Goal: Task Accomplishment & Management: Manage account settings

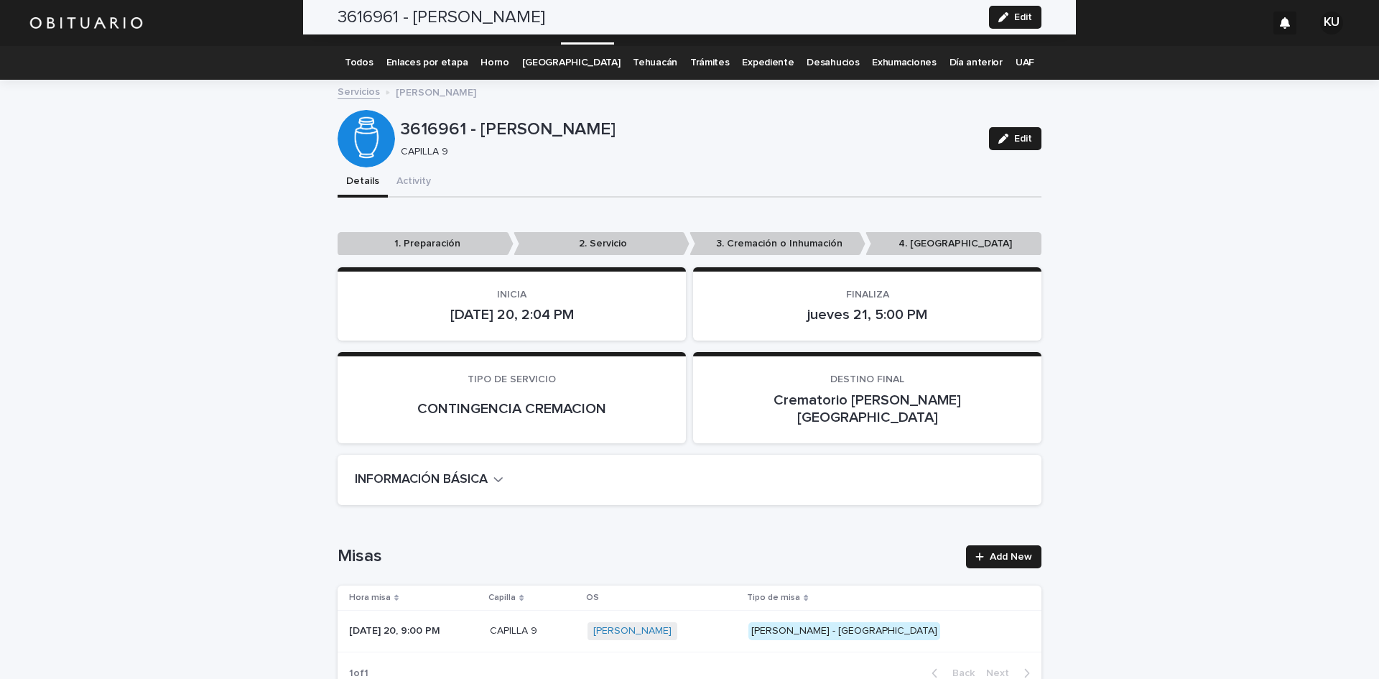
scroll to position [342, 0]
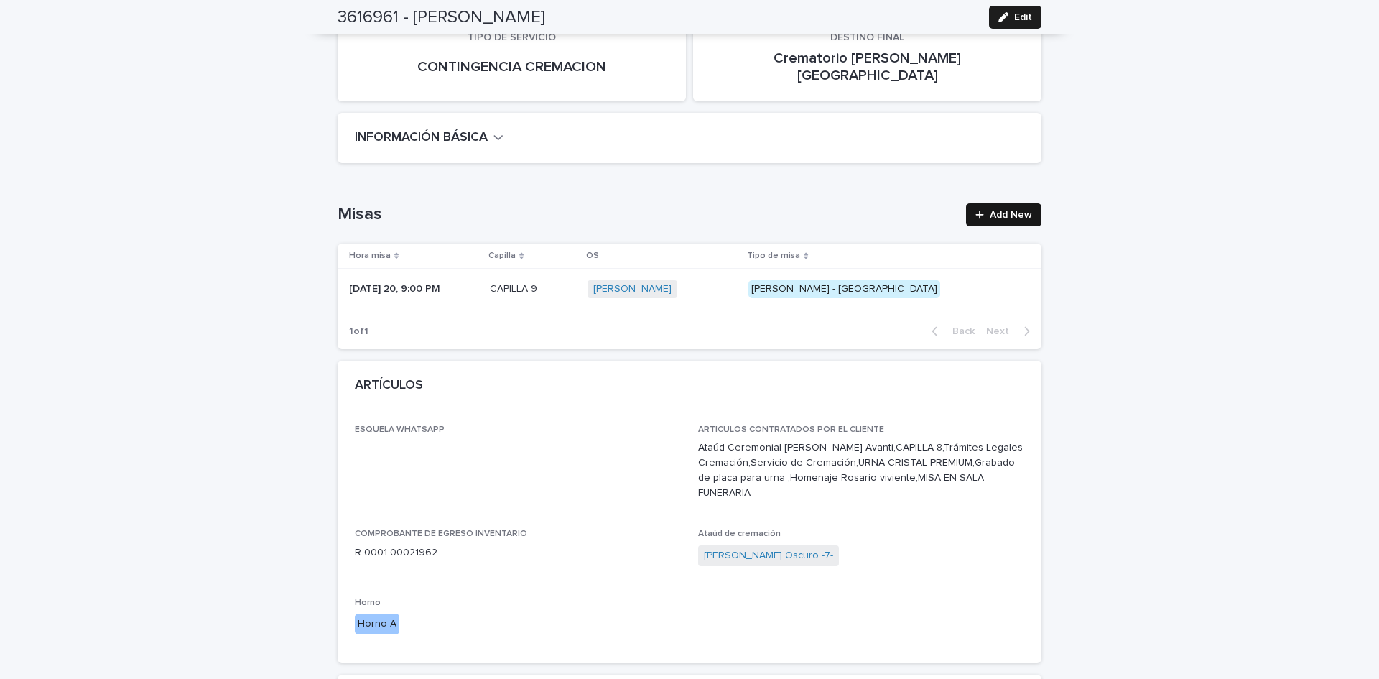
drag, startPoint x: 0, startPoint y: 0, endPoint x: 1004, endPoint y: 198, distance: 1023.6
click at [1004, 210] on span "Add New" at bounding box center [1011, 215] width 42 height 10
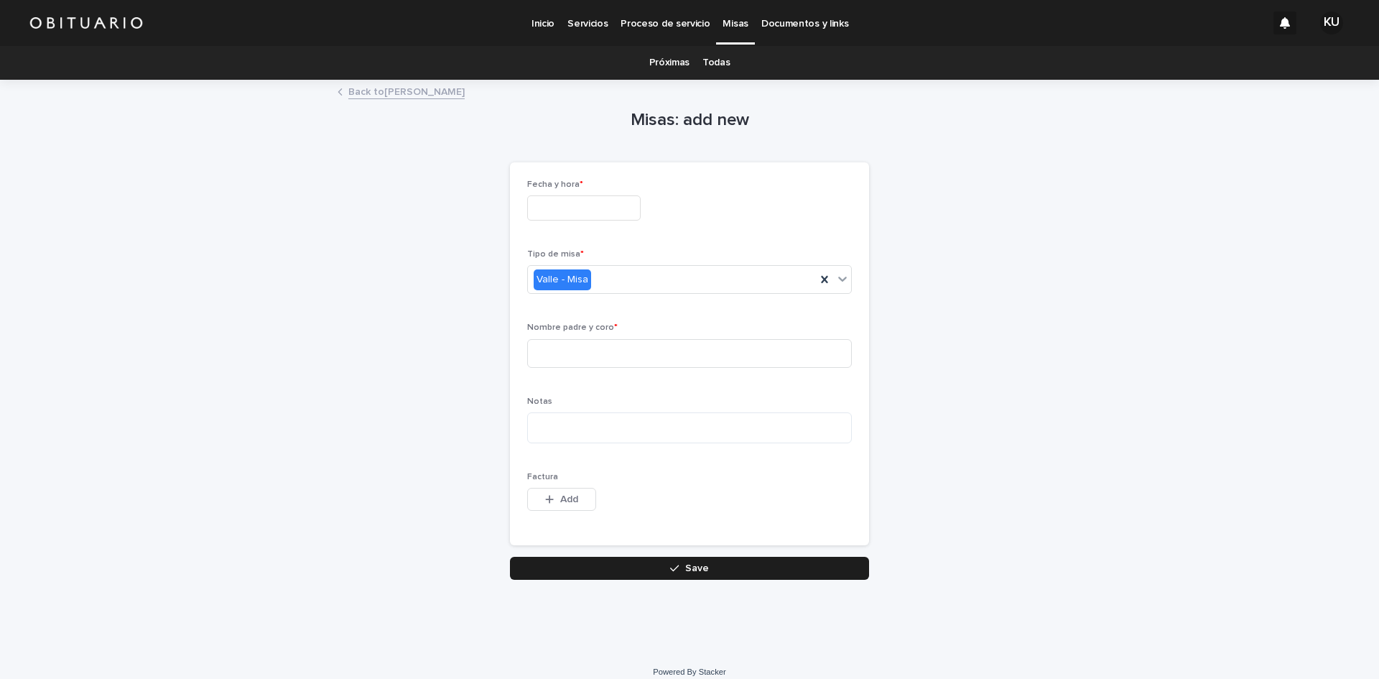
click at [631, 205] on input "text" at bounding box center [584, 207] width 114 height 25
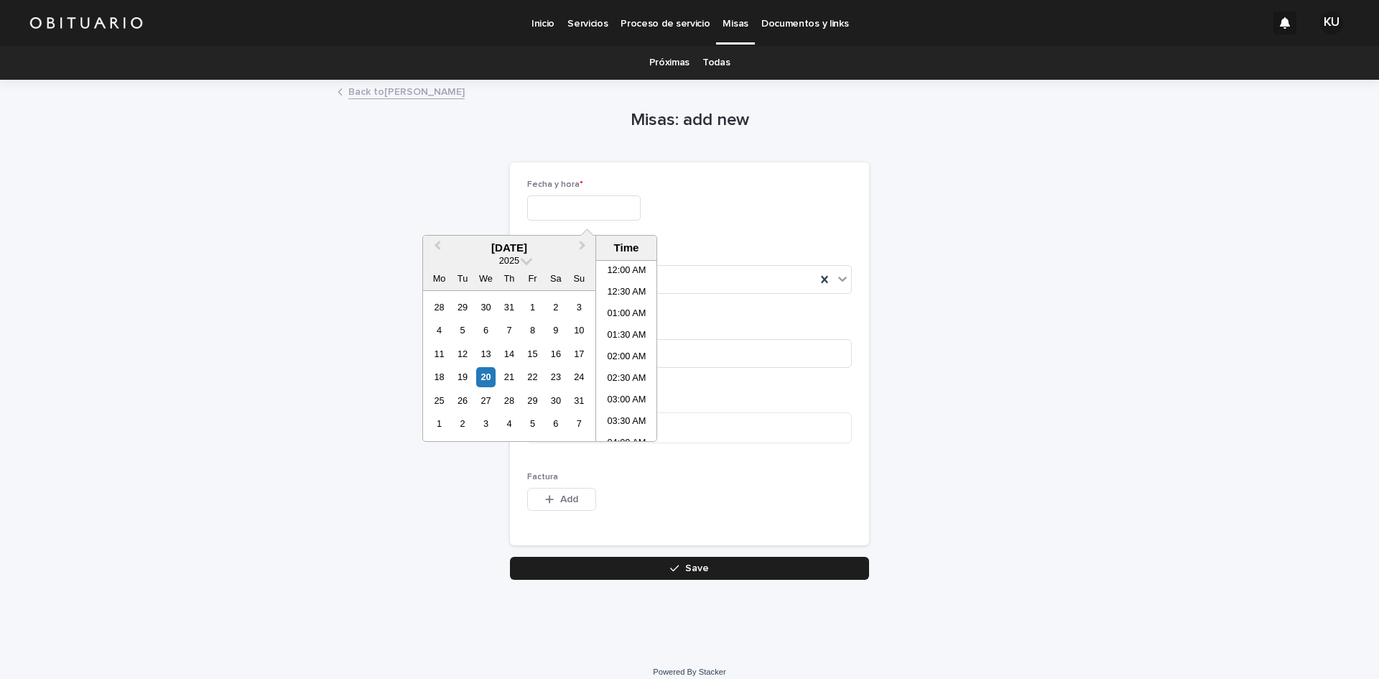
scroll to position [740, 0]
click at [504, 376] on div "21" at bounding box center [508, 376] width 19 height 19
click at [626, 325] on li "01:00 PM" at bounding box center [626, 322] width 61 height 22
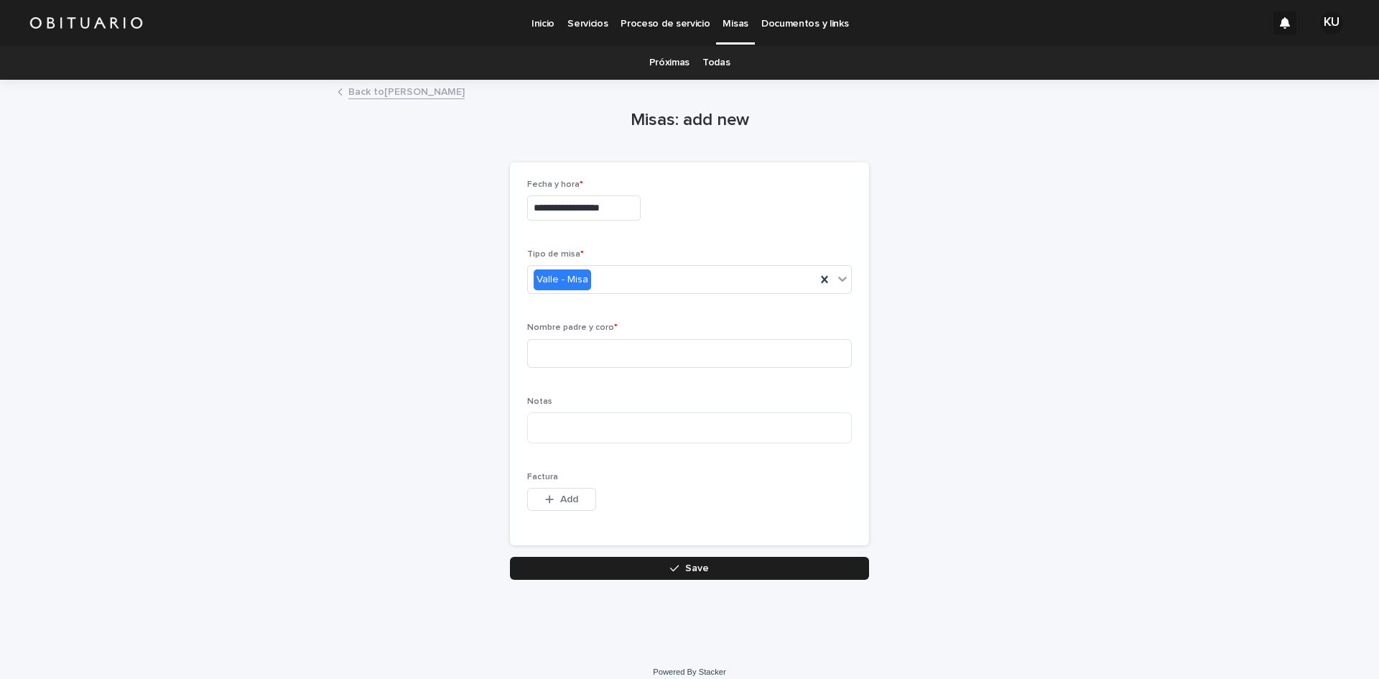
type input "**********"
click at [677, 351] on input at bounding box center [689, 353] width 325 height 29
type input "**********"
click at [626, 563] on button "Save" at bounding box center [689, 568] width 359 height 23
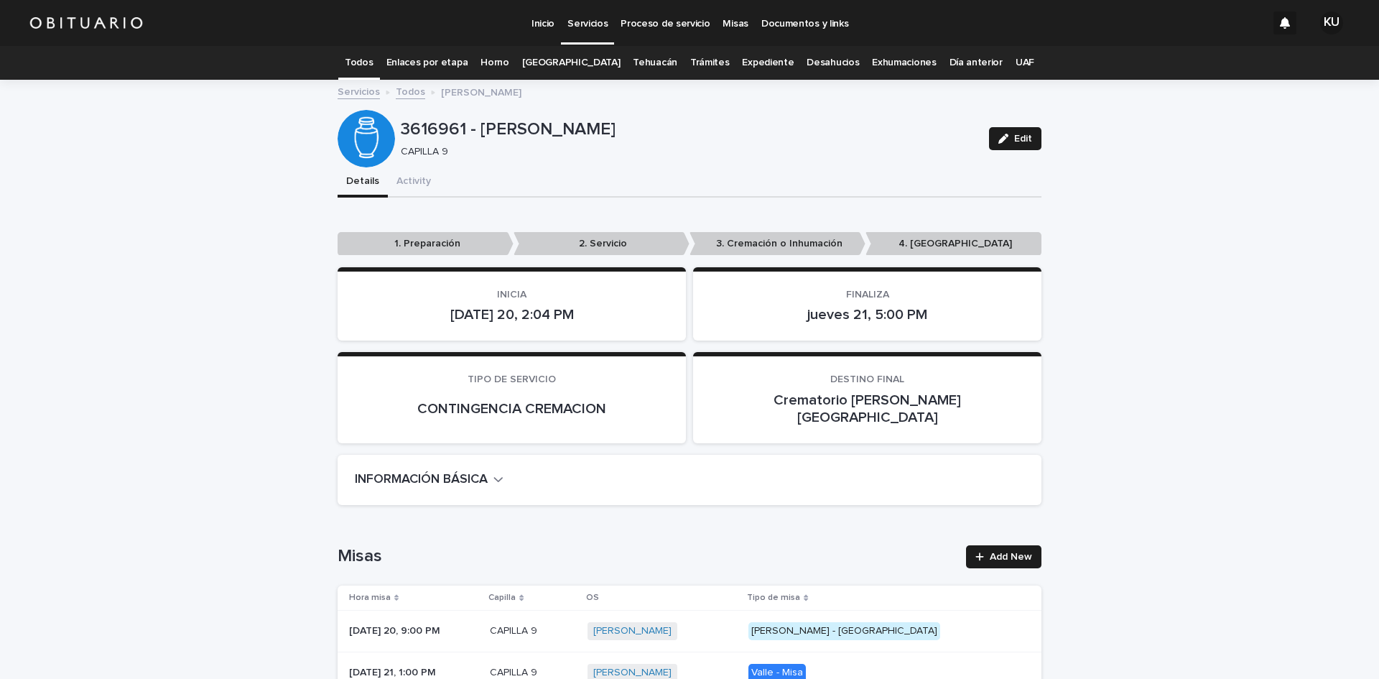
scroll to position [46, 0]
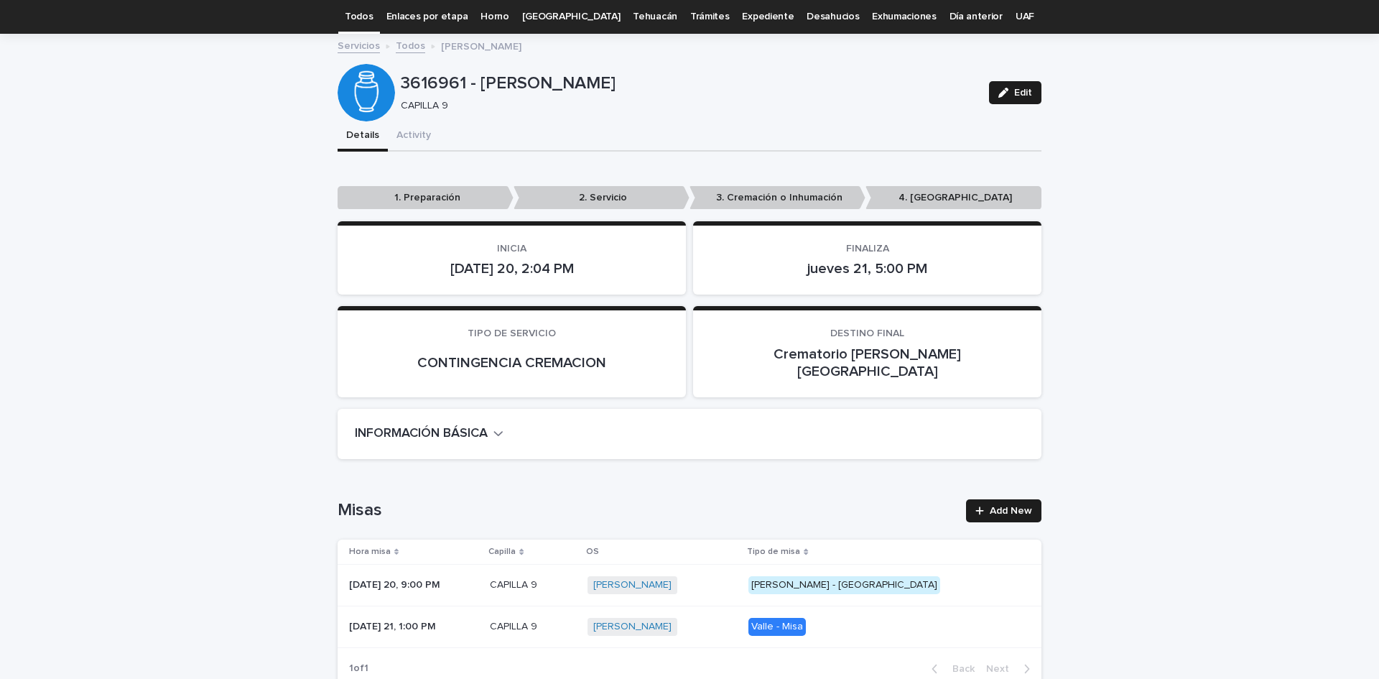
click at [373, 12] on link "Todos" at bounding box center [359, 17] width 28 height 34
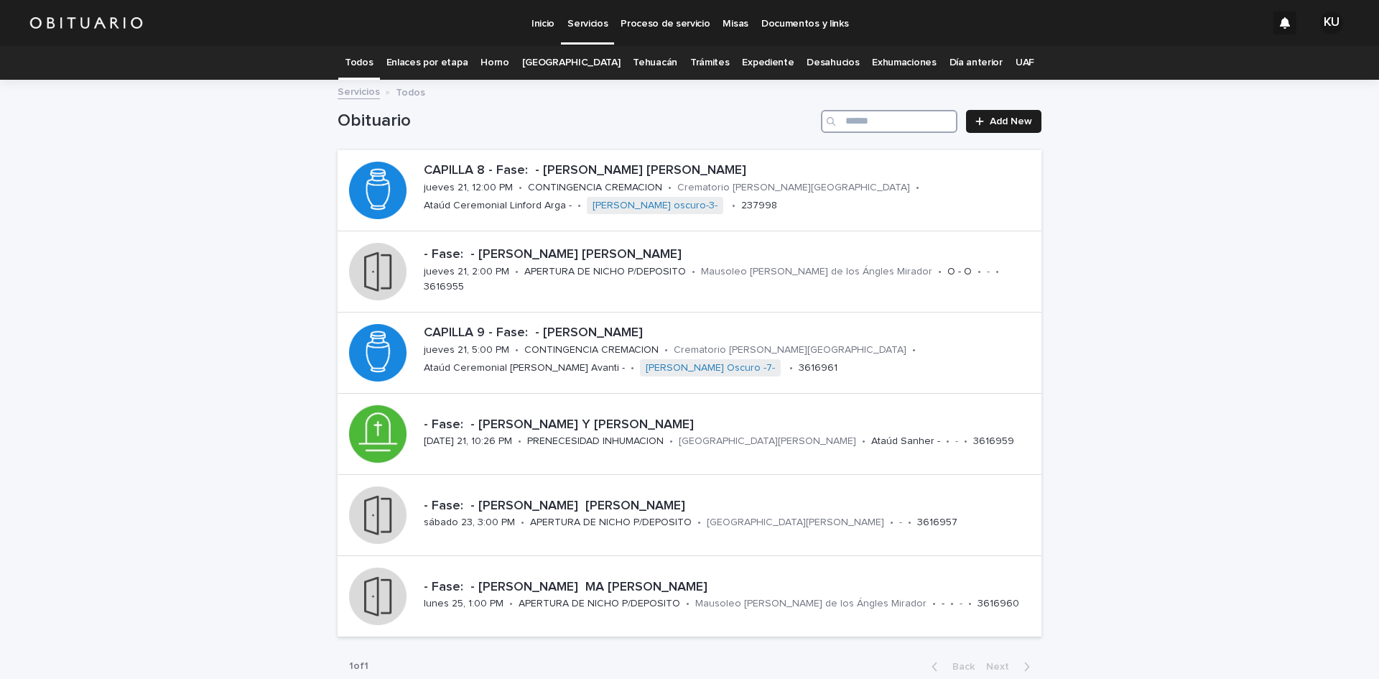
click at [851, 125] on input "Search" at bounding box center [889, 121] width 136 height 23
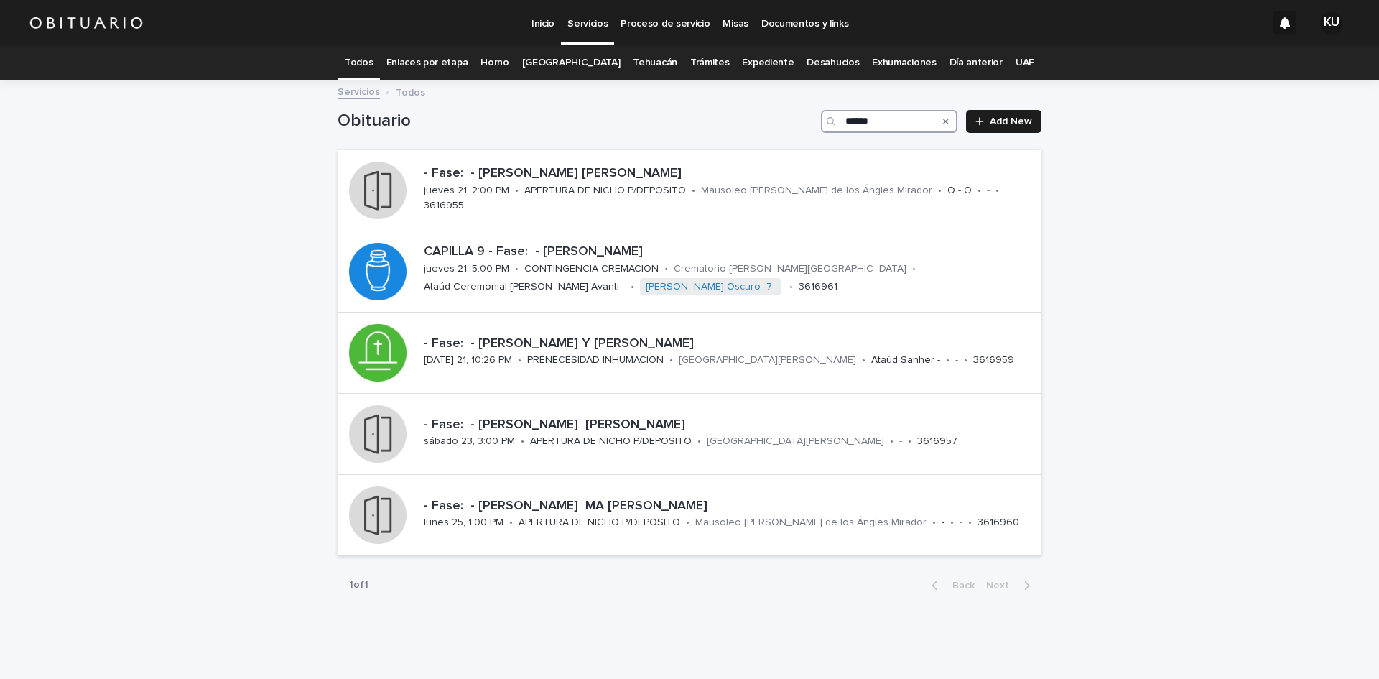
type input "*******"
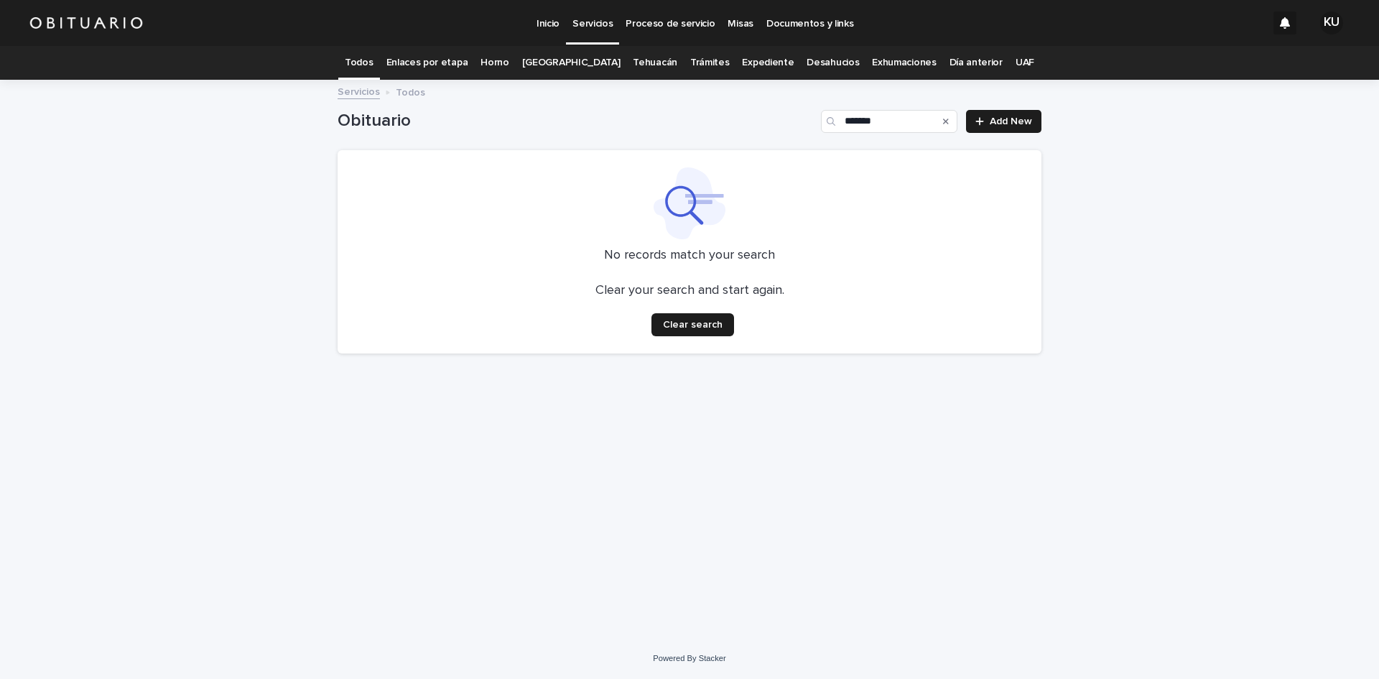
click at [706, 63] on link "Trámites" at bounding box center [710, 63] width 40 height 34
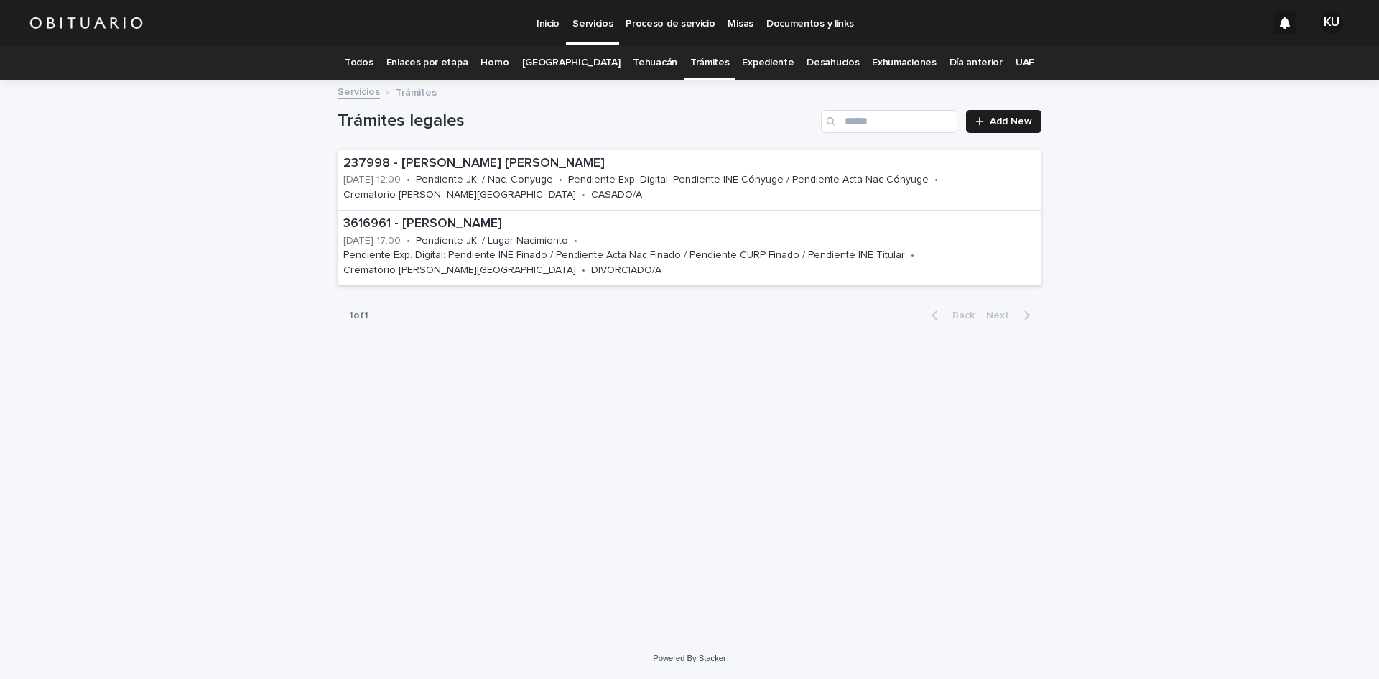
click at [742, 63] on link "Expediente" at bounding box center [768, 63] width 52 height 34
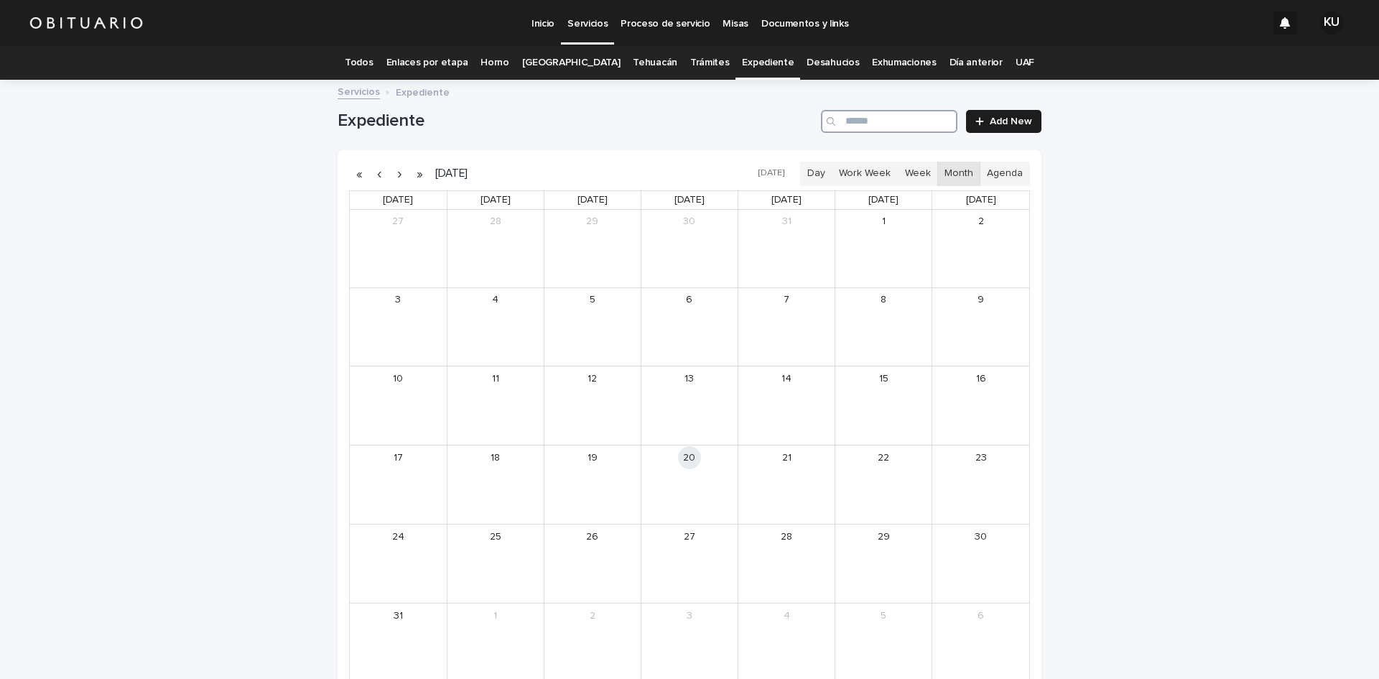
click at [874, 126] on input "Search" at bounding box center [889, 121] width 136 height 23
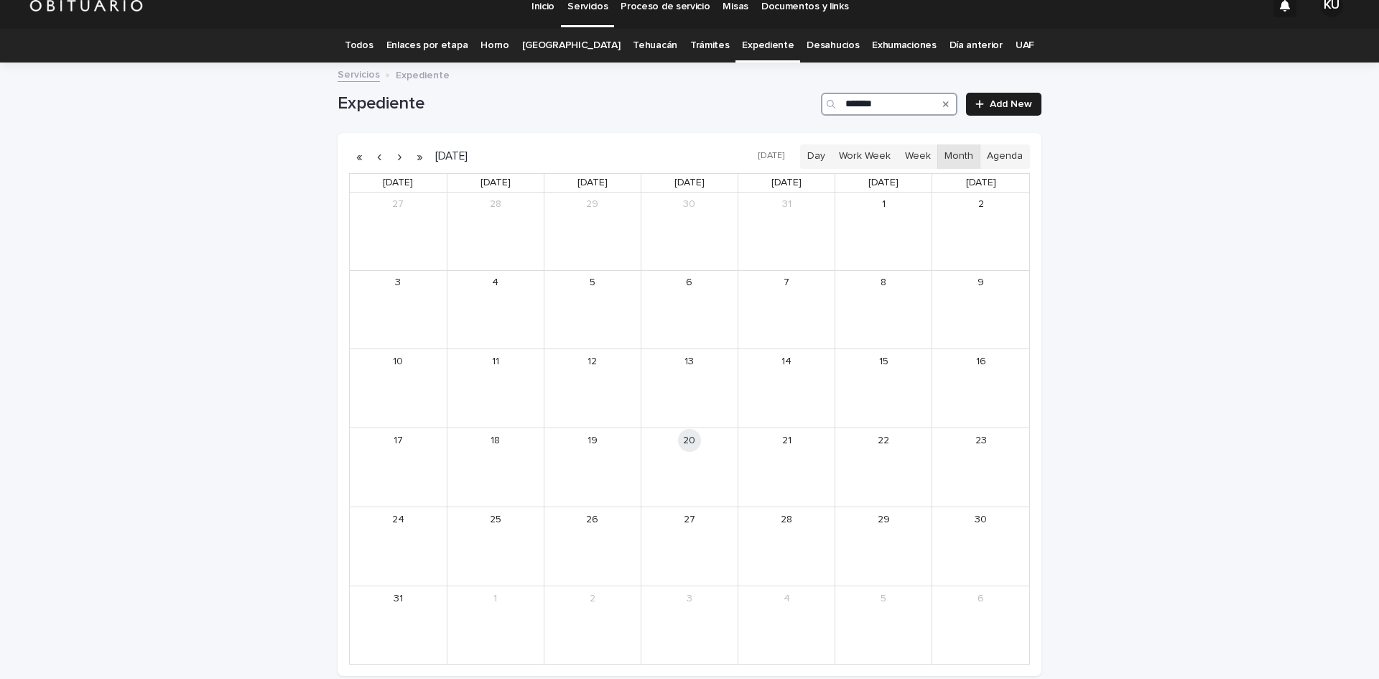
scroll to position [16, 0]
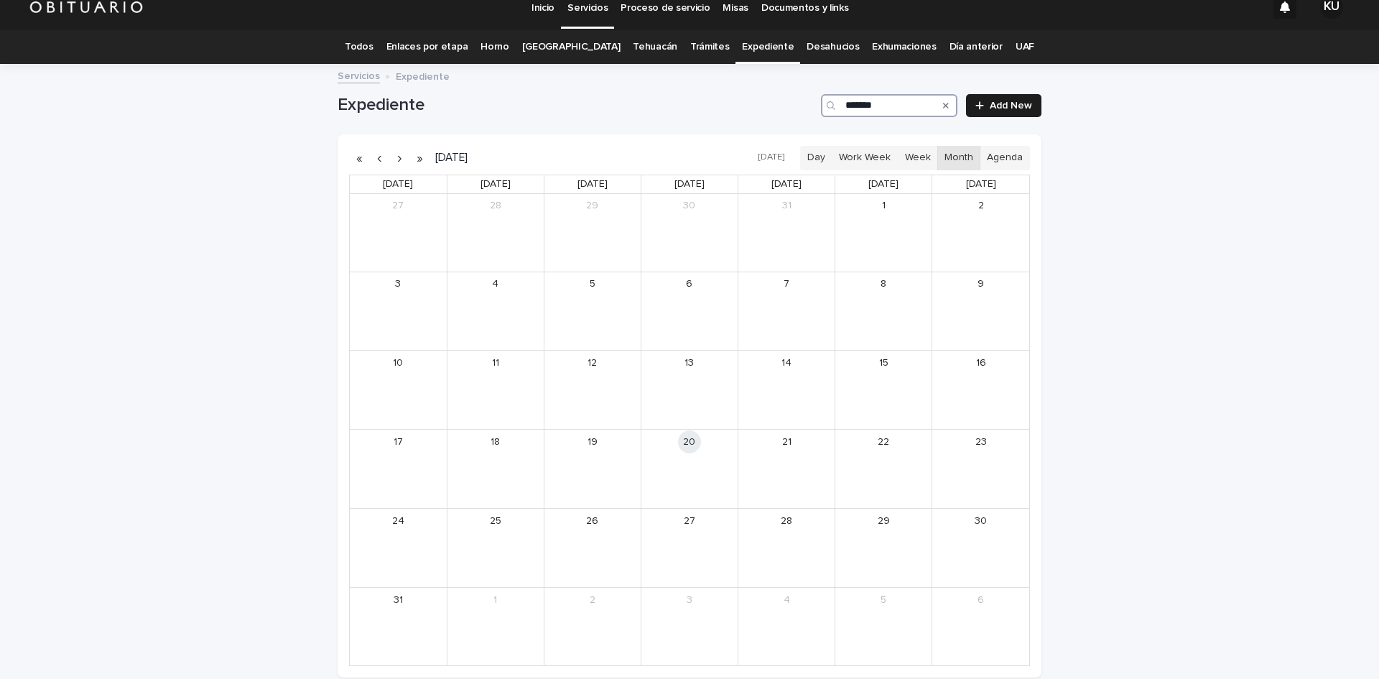
type input "*******"
click at [416, 162] on button "button" at bounding box center [419, 158] width 20 height 23
click at [413, 159] on button "button" at bounding box center [419, 158] width 20 height 23
click at [943, 108] on icon "Search" at bounding box center [946, 106] width 6 height 6
click at [373, 48] on link "Todos" at bounding box center [359, 47] width 28 height 34
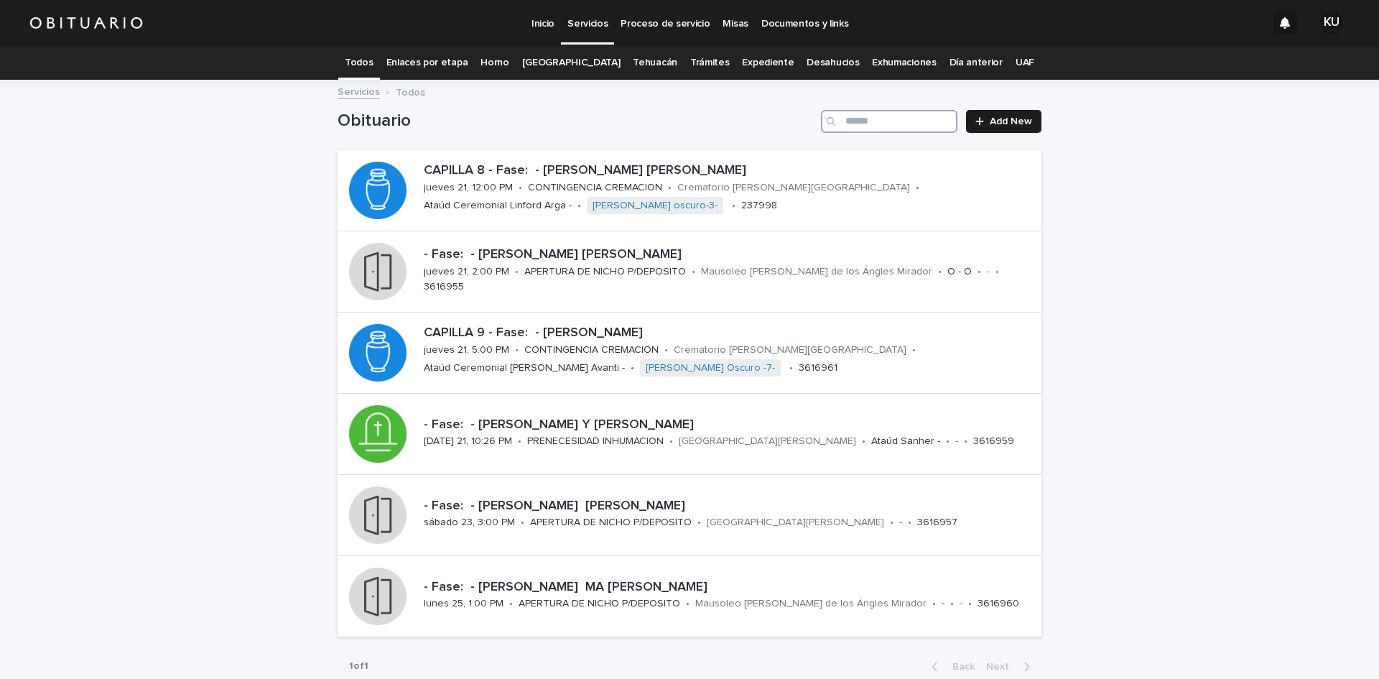
click at [877, 127] on input "Search" at bounding box center [889, 121] width 136 height 23
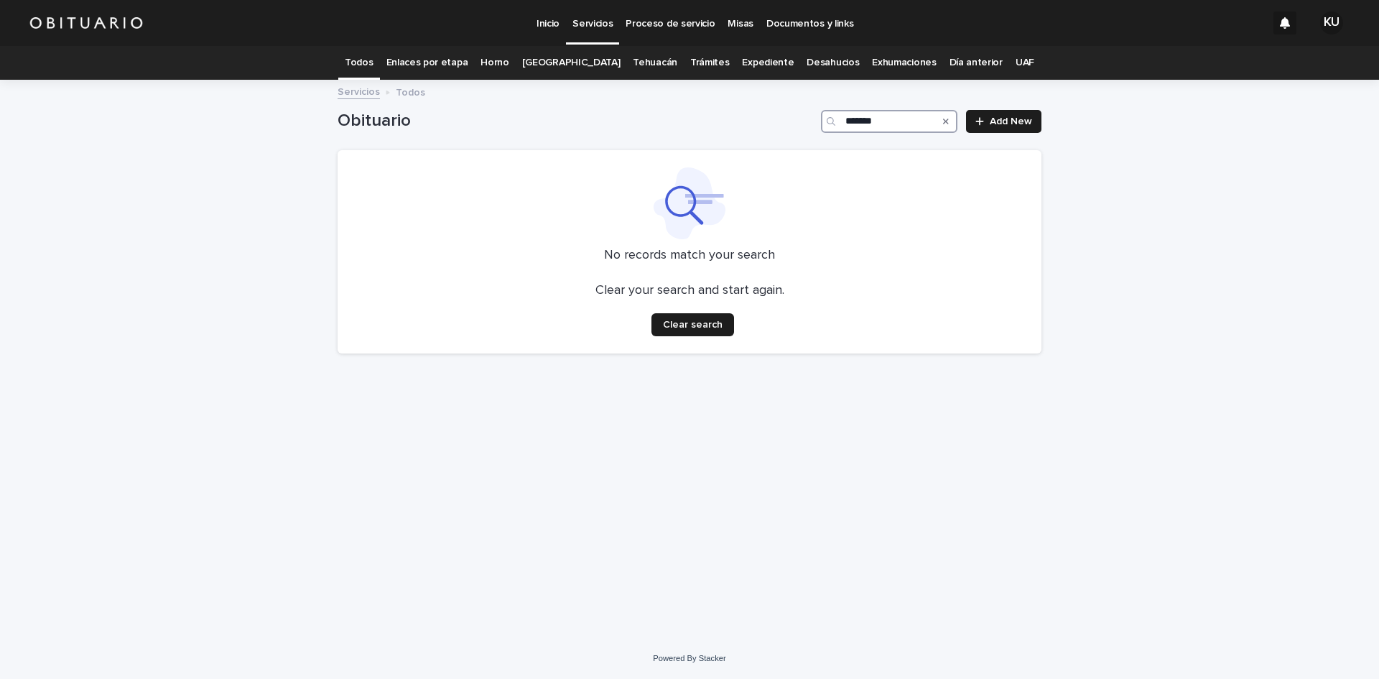
click at [882, 121] on input "*******" at bounding box center [889, 121] width 136 height 23
type input "*"
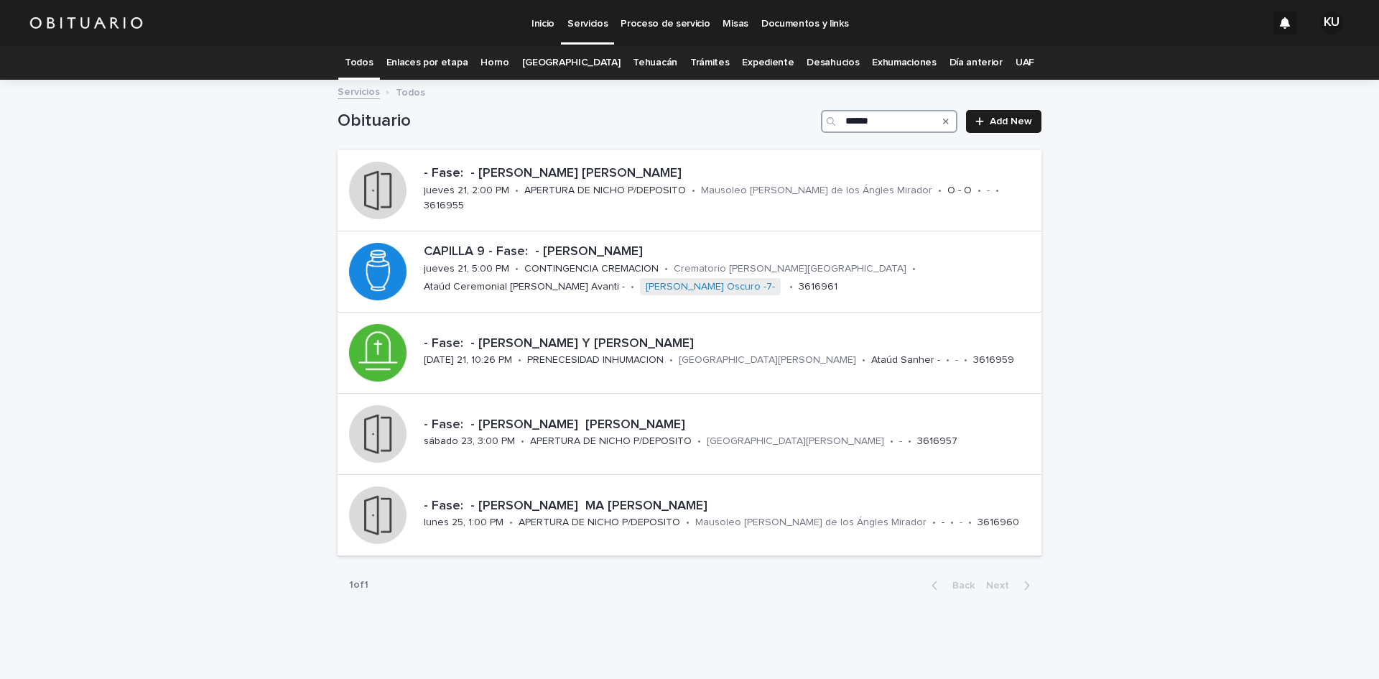
type input "*******"
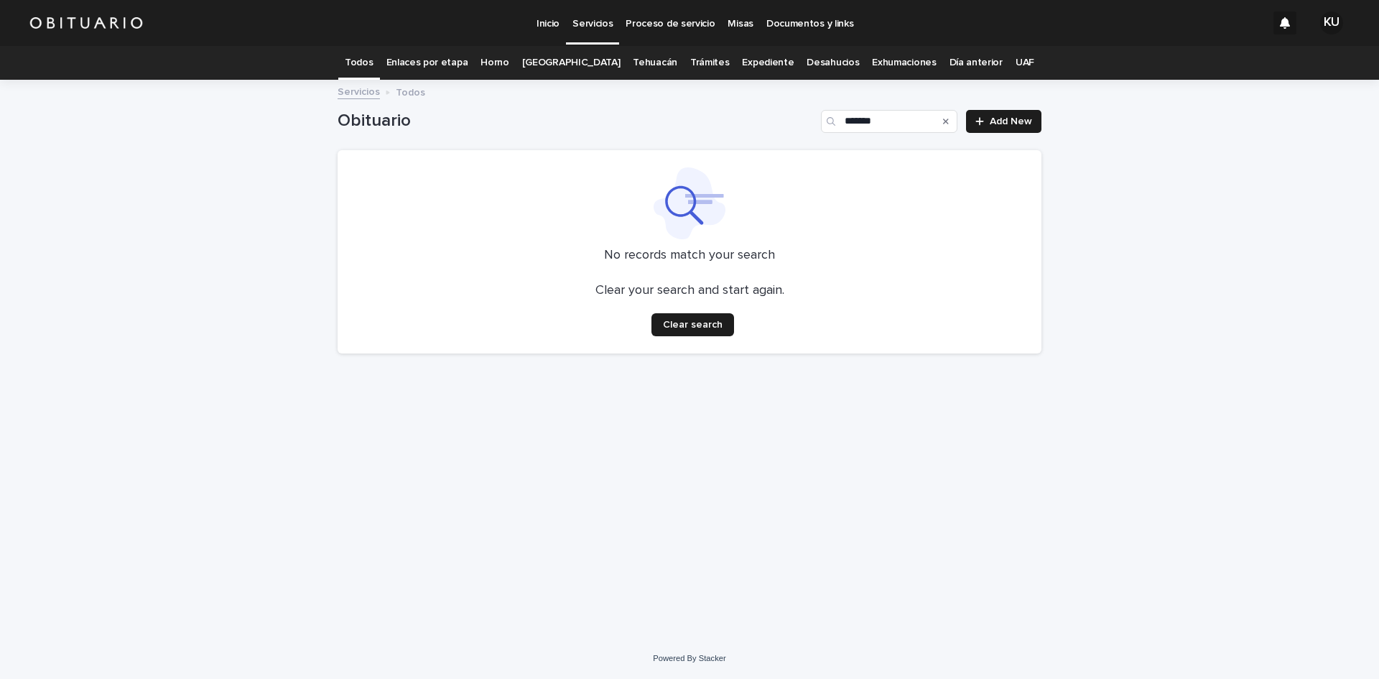
click at [750, 65] on link "Expediente" at bounding box center [768, 63] width 52 height 34
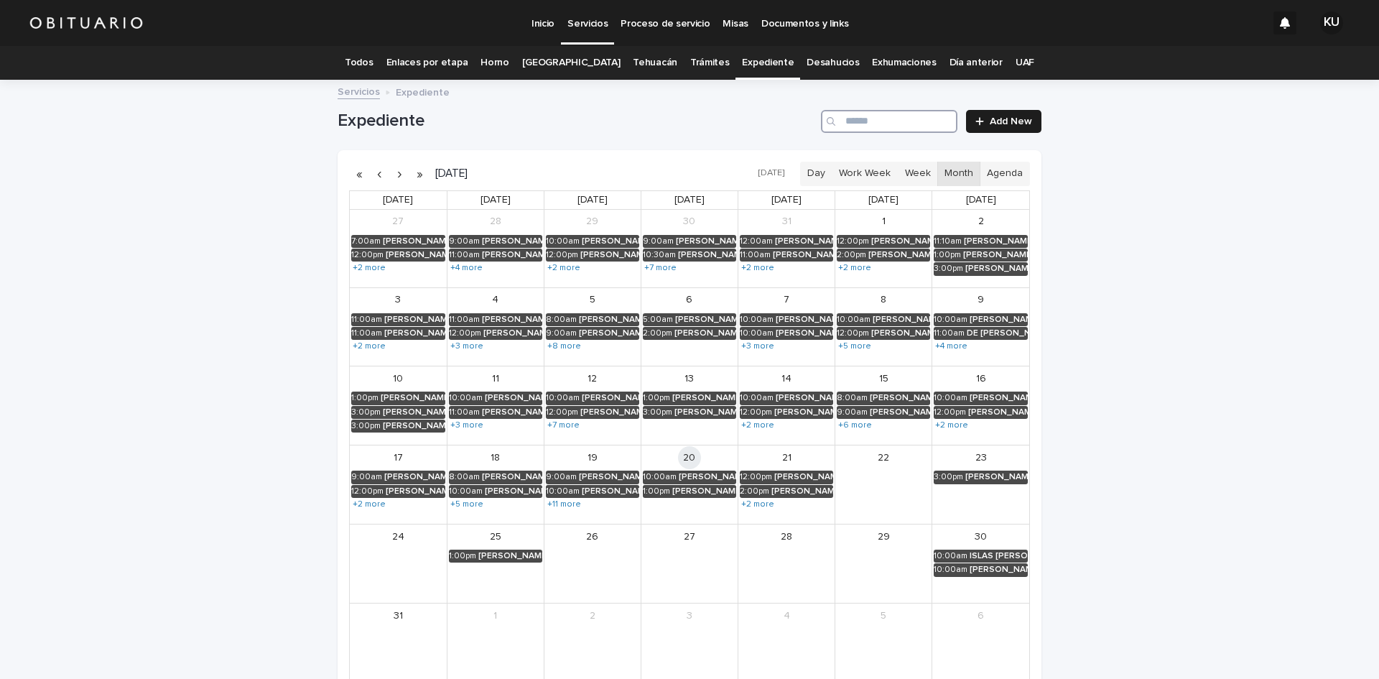
click at [902, 124] on input "Search" at bounding box center [889, 121] width 136 height 23
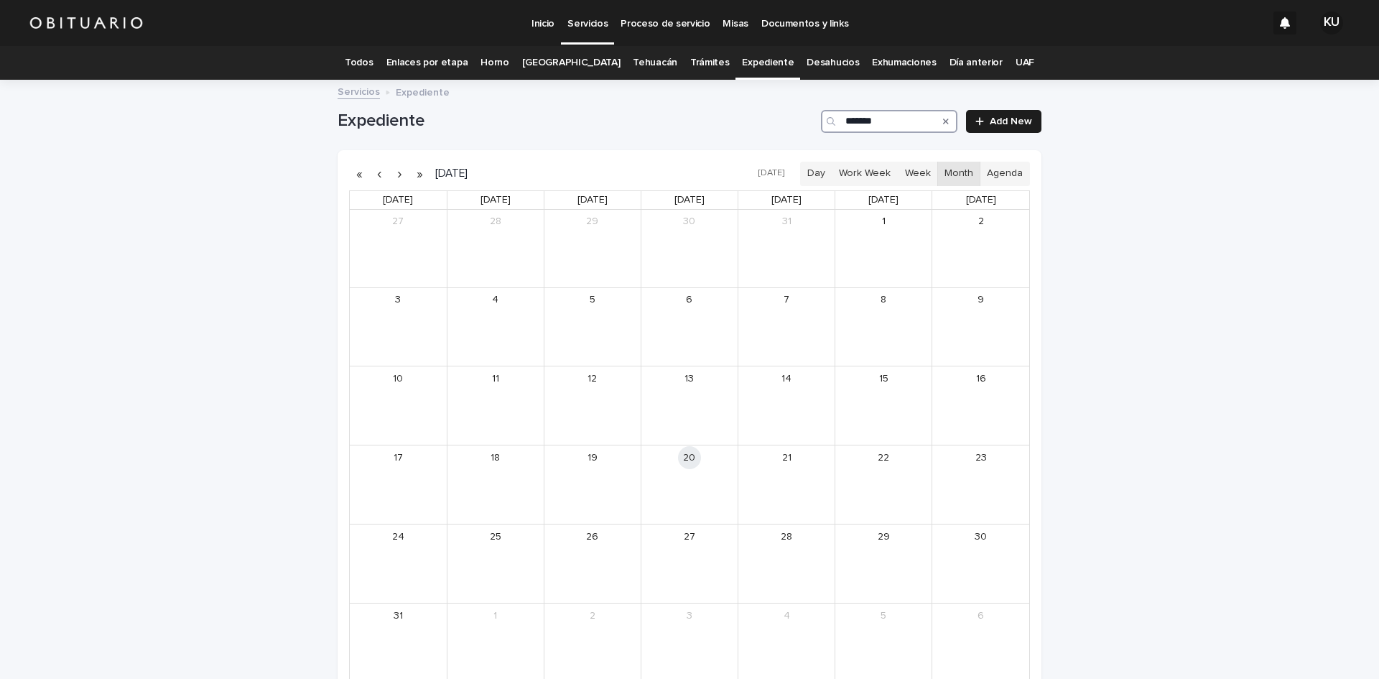
type input "*******"
click at [418, 177] on button "button" at bounding box center [419, 173] width 20 height 23
click at [796, 527] on div "27" at bounding box center [787, 536] width 96 height 24
click at [796, 538] on div "27" at bounding box center [787, 536] width 96 height 24
click at [770, 553] on div "27" at bounding box center [787, 563] width 96 height 78
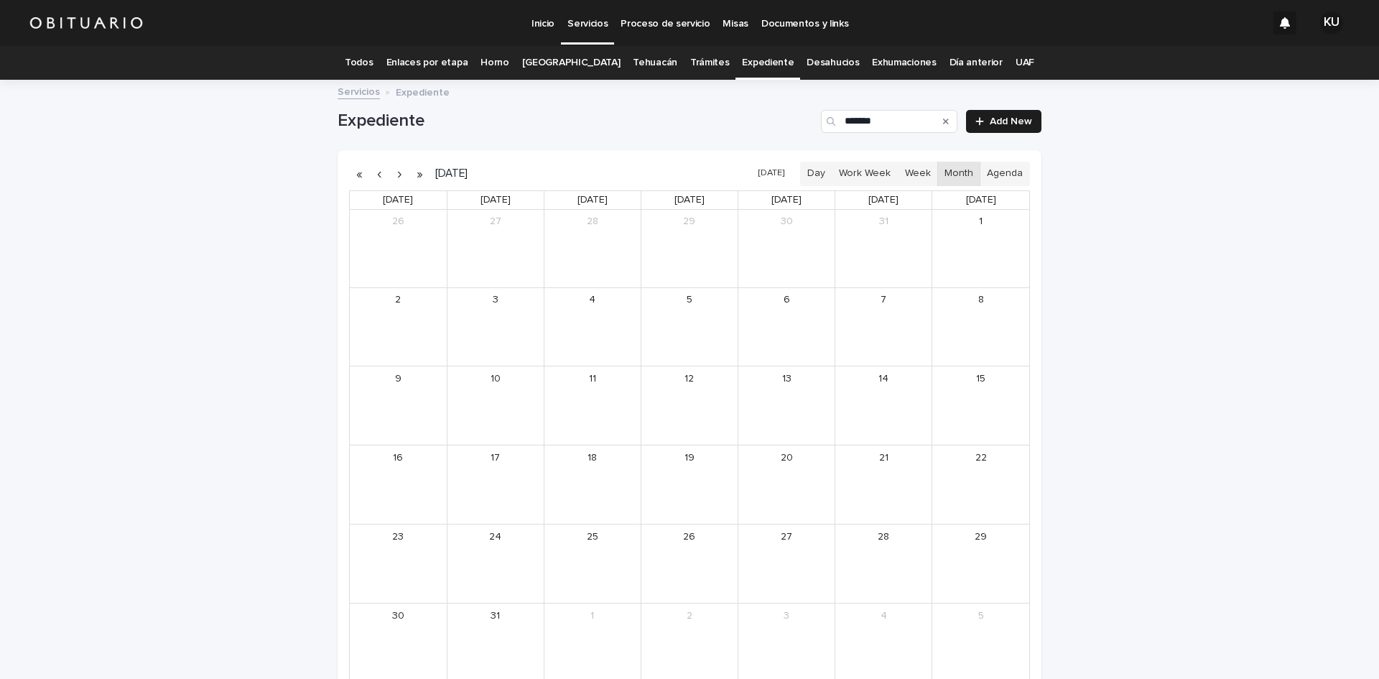
click at [760, 558] on div "27" at bounding box center [787, 563] width 96 height 78
click at [790, 542] on link "27" at bounding box center [786, 536] width 23 height 23
drag, startPoint x: 902, startPoint y: 119, endPoint x: 815, endPoint y: 121, distance: 87.0
click at [815, 121] on div "Expediente ******* Add New" at bounding box center [690, 121] width 704 height 23
click at [373, 60] on link "Todos" at bounding box center [359, 63] width 28 height 34
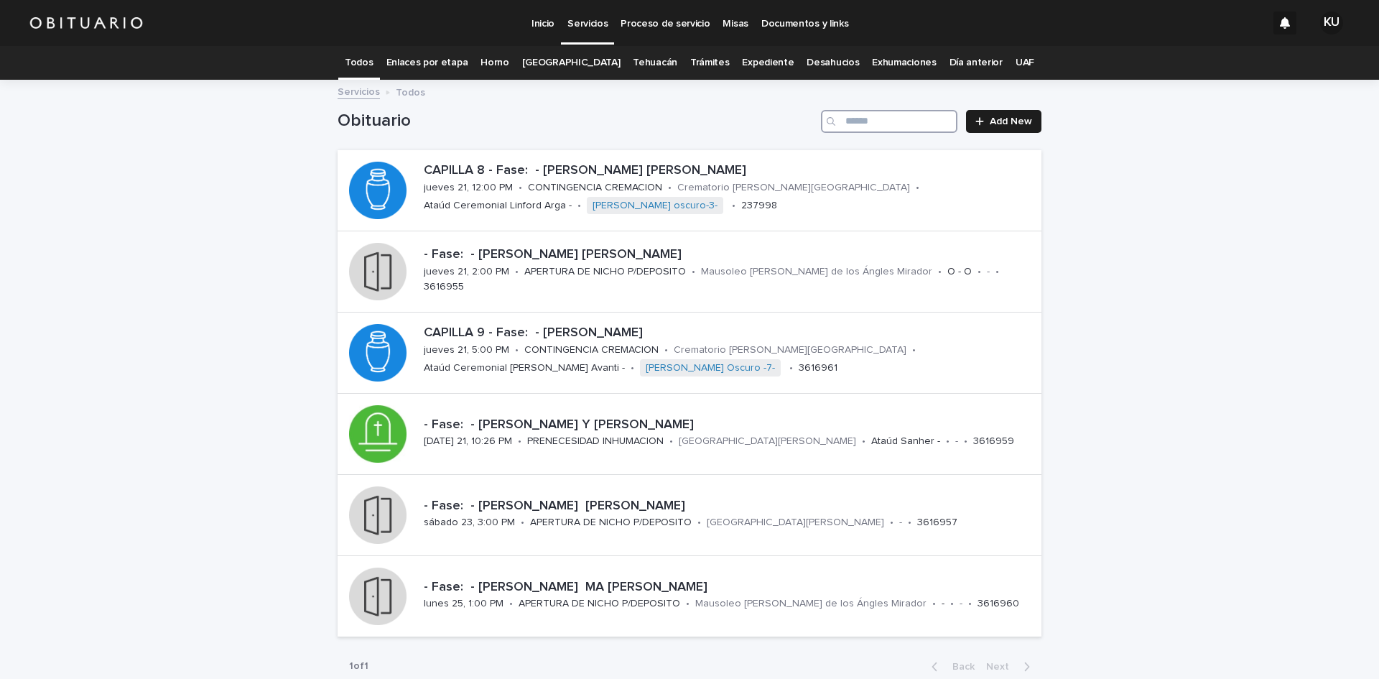
click at [923, 125] on input "Search" at bounding box center [889, 121] width 136 height 23
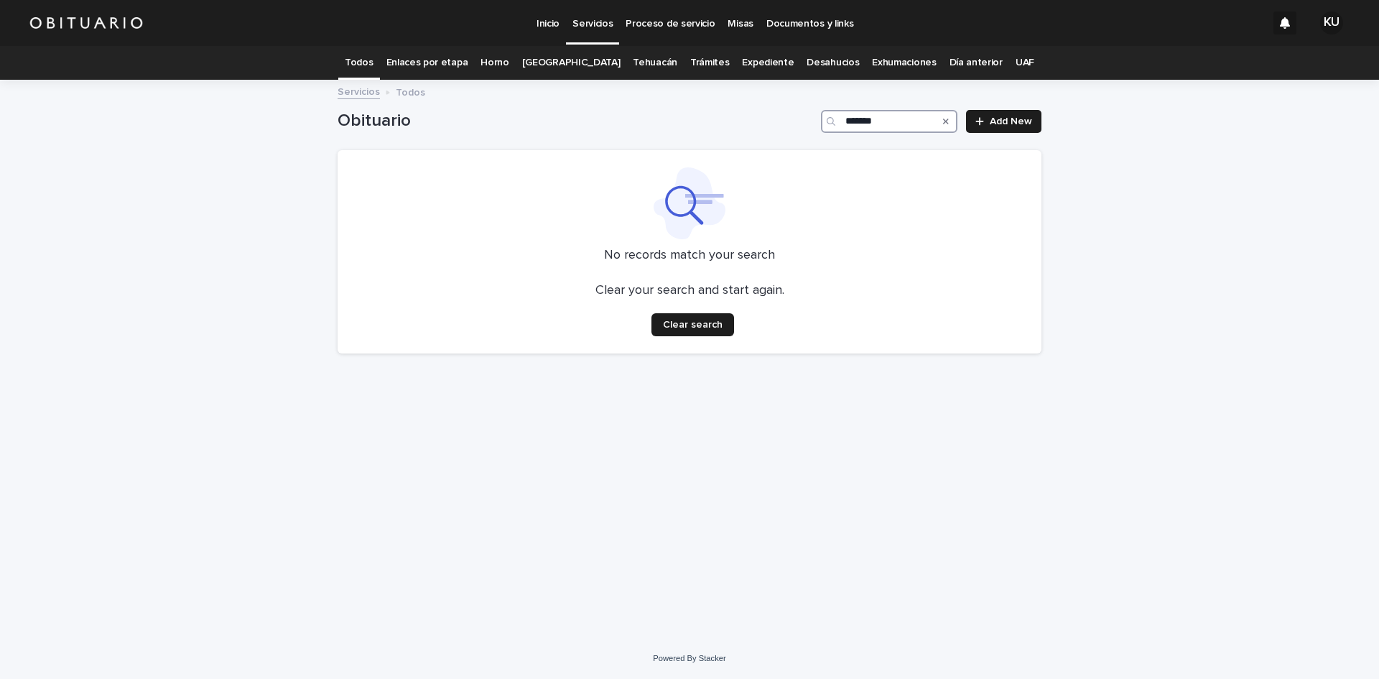
type input "*******"
click at [764, 58] on link "Expediente" at bounding box center [768, 63] width 52 height 34
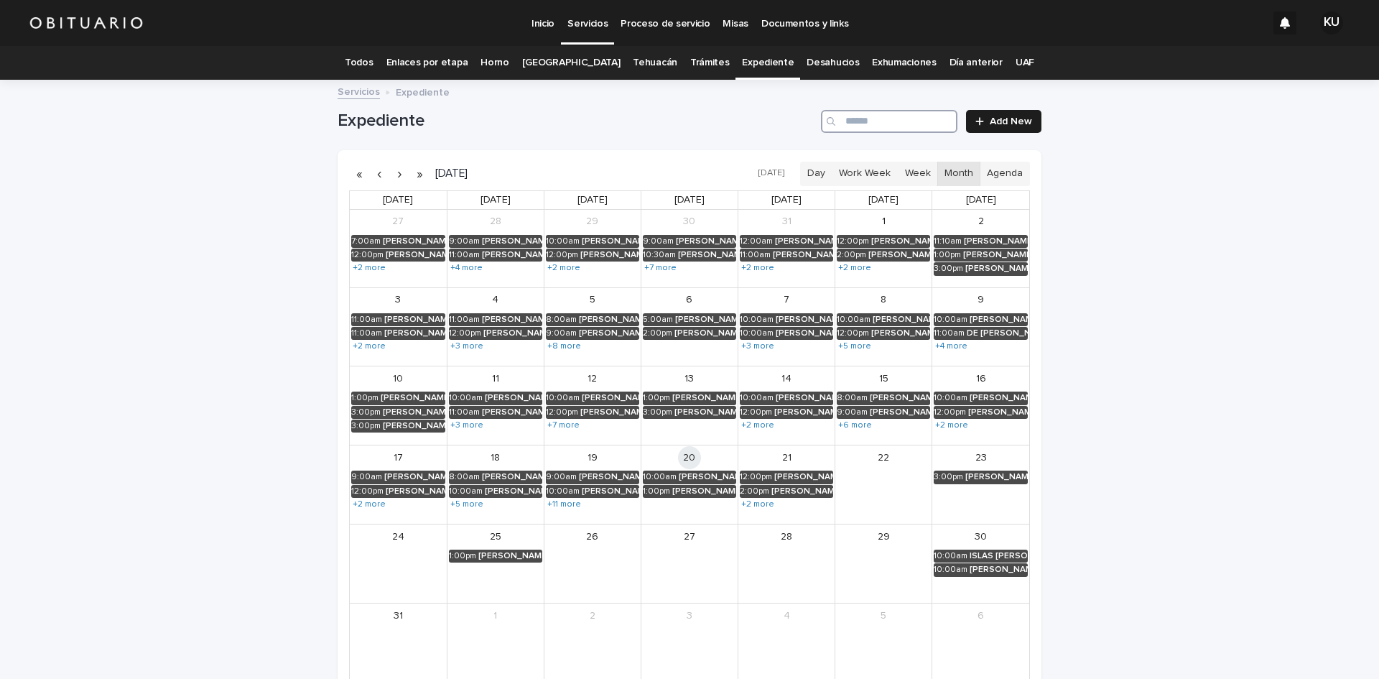
click at [892, 129] on input "Search" at bounding box center [889, 121] width 136 height 23
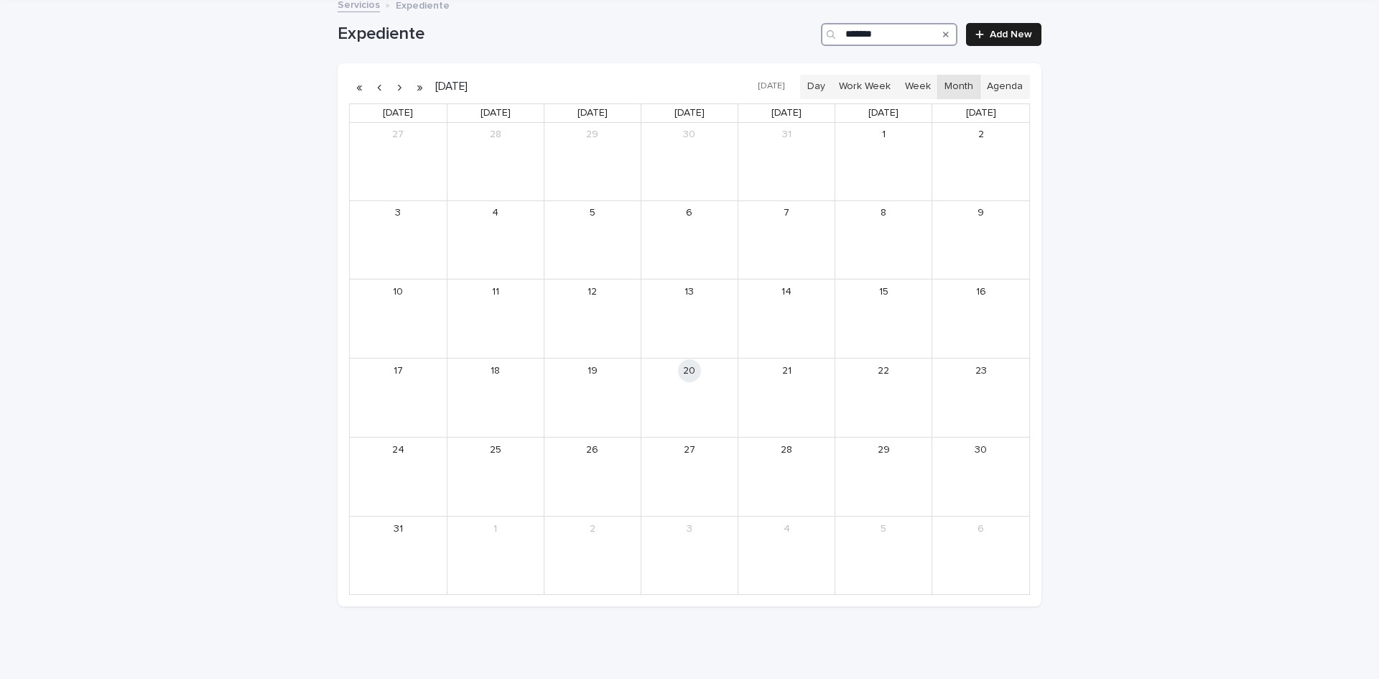
scroll to position [91, 0]
type input "*******"
click at [415, 85] on button "button" at bounding box center [419, 83] width 20 height 23
click at [375, 81] on button "button" at bounding box center [379, 83] width 20 height 23
click at [398, 82] on button "button" at bounding box center [399, 83] width 20 height 23
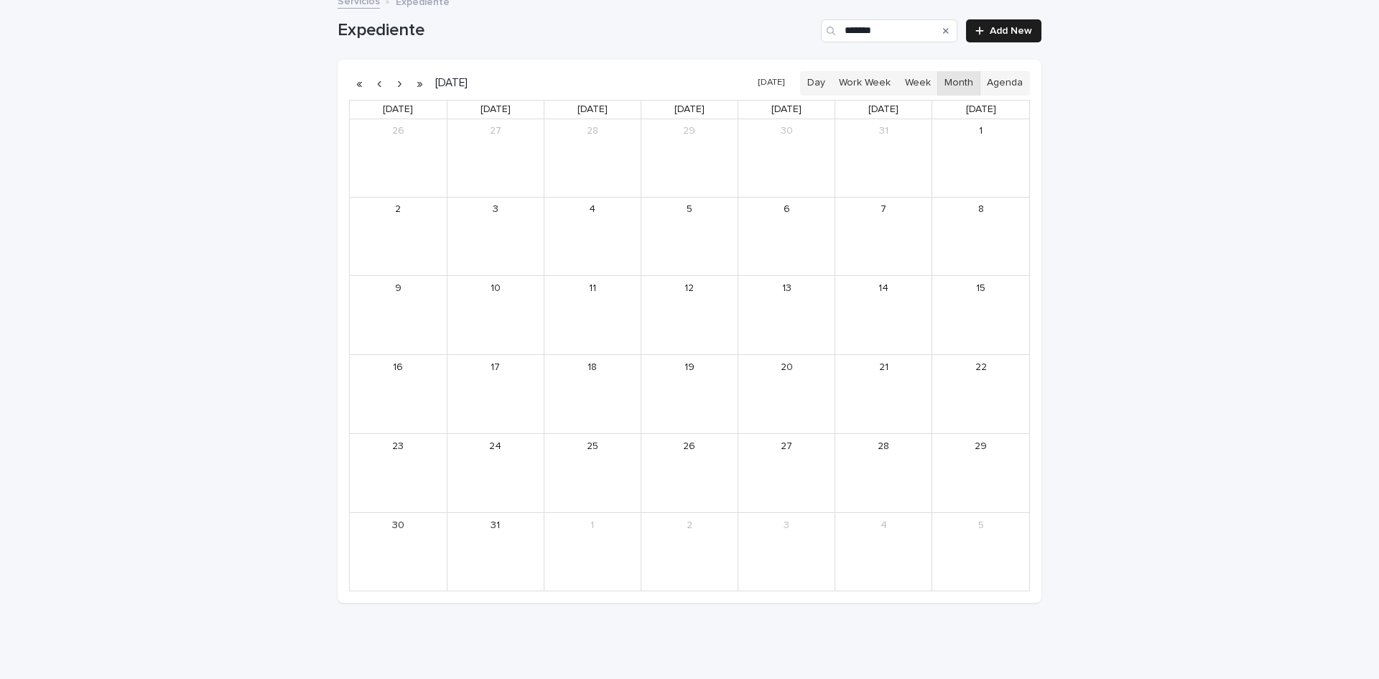
click at [375, 86] on button "button" at bounding box center [379, 83] width 20 height 23
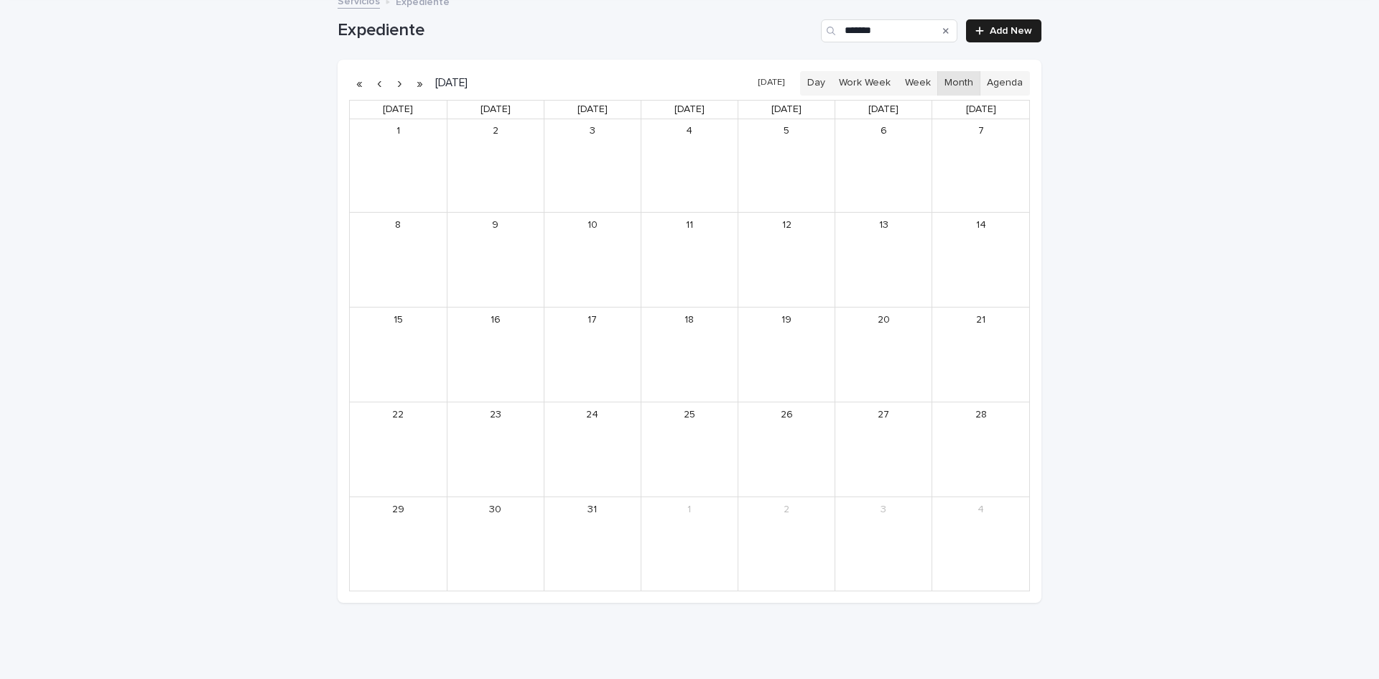
click at [375, 86] on button "button" at bounding box center [379, 83] width 20 height 23
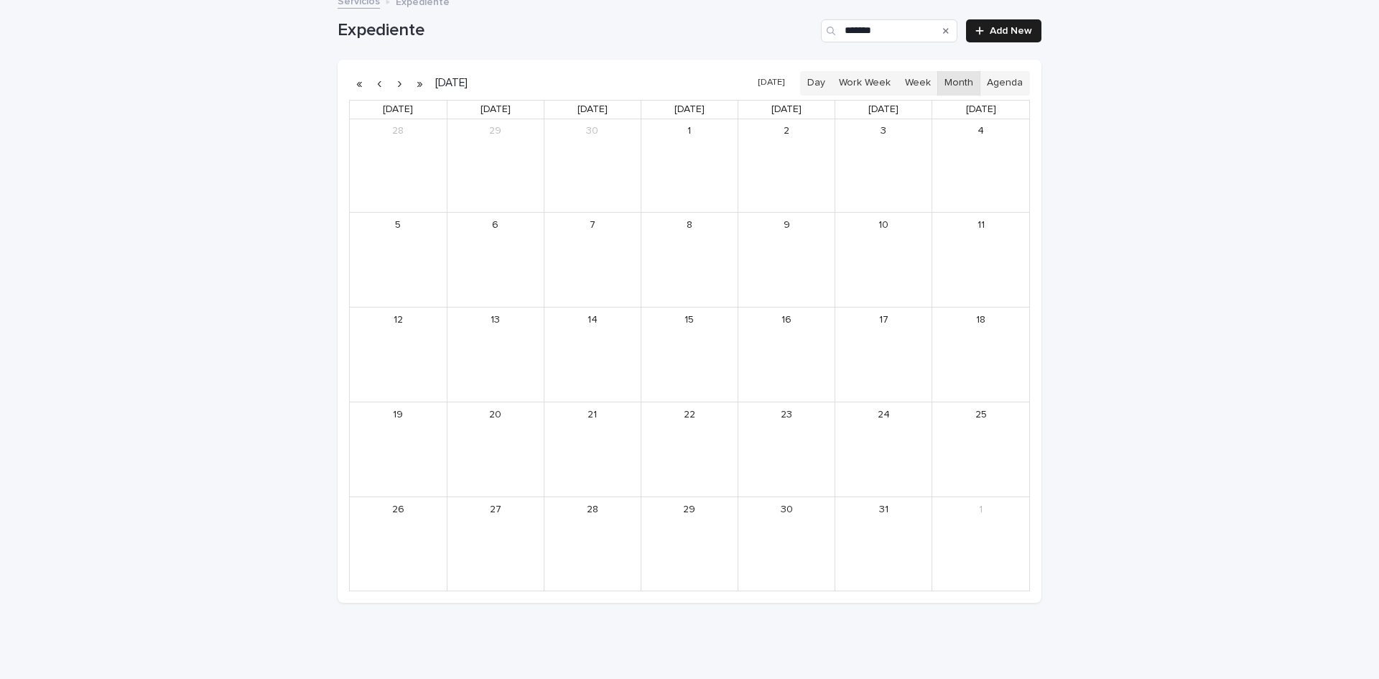
click at [375, 86] on button "button" at bounding box center [379, 83] width 20 height 23
click at [396, 84] on button "button" at bounding box center [399, 83] width 20 height 23
click at [971, 430] on div "NARVAEZ SALAS JOSE LUIS RODOLFO" at bounding box center [995, 434] width 65 height 10
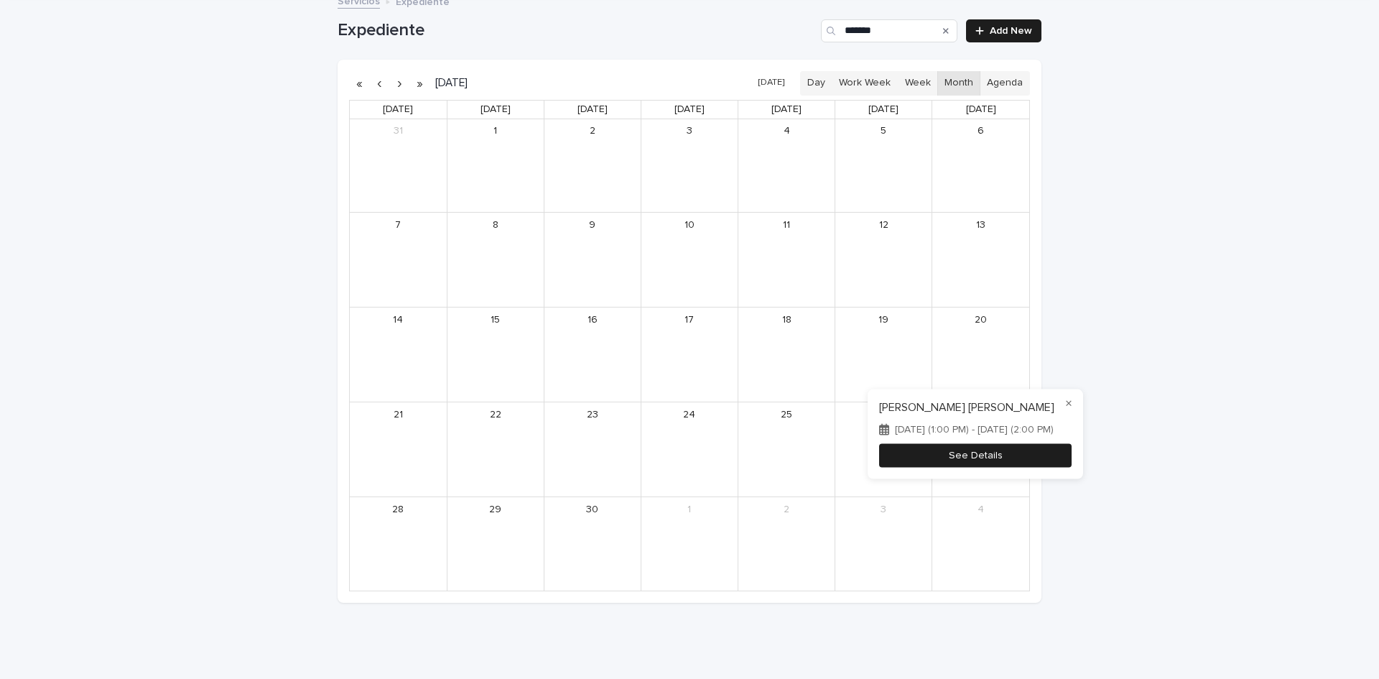
click at [1072, 466] on button "See Details" at bounding box center [975, 456] width 193 height 24
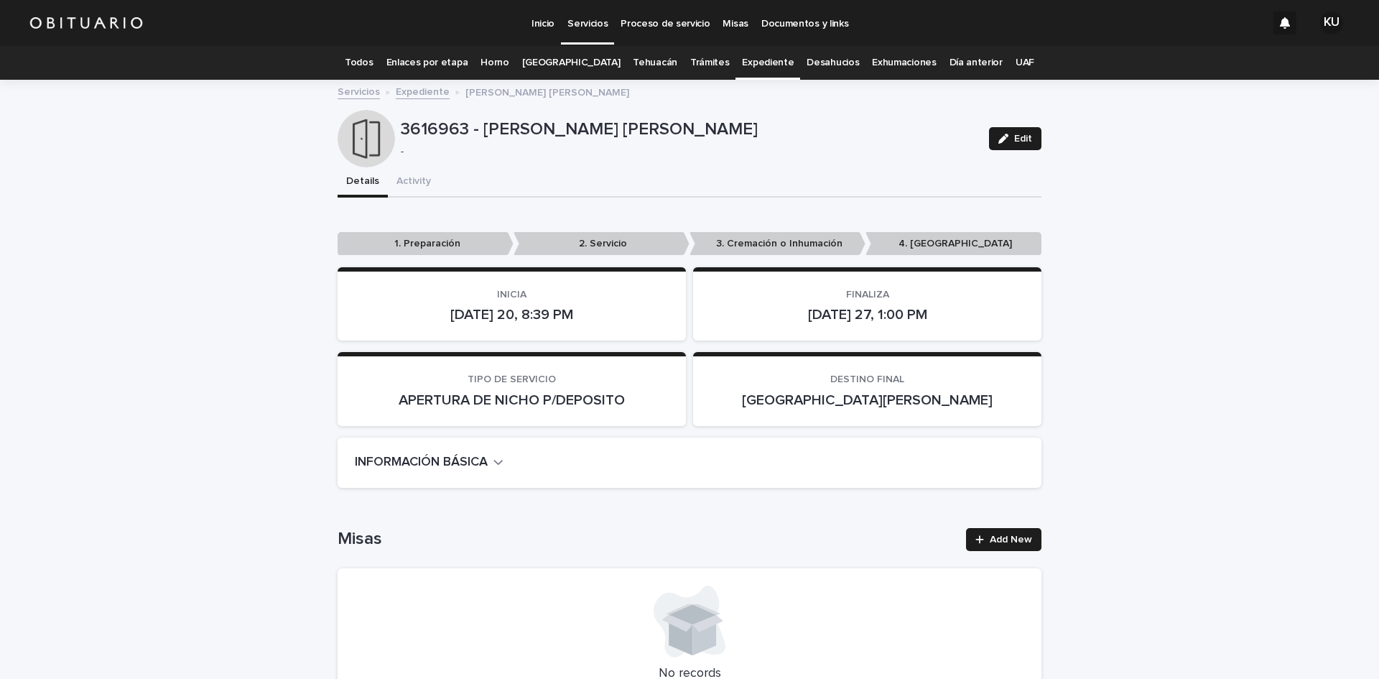
drag, startPoint x: 1028, startPoint y: 137, endPoint x: 1379, endPoint y: 78, distance: 355.5
click at [1031, 137] on button "Edit" at bounding box center [1015, 138] width 52 height 23
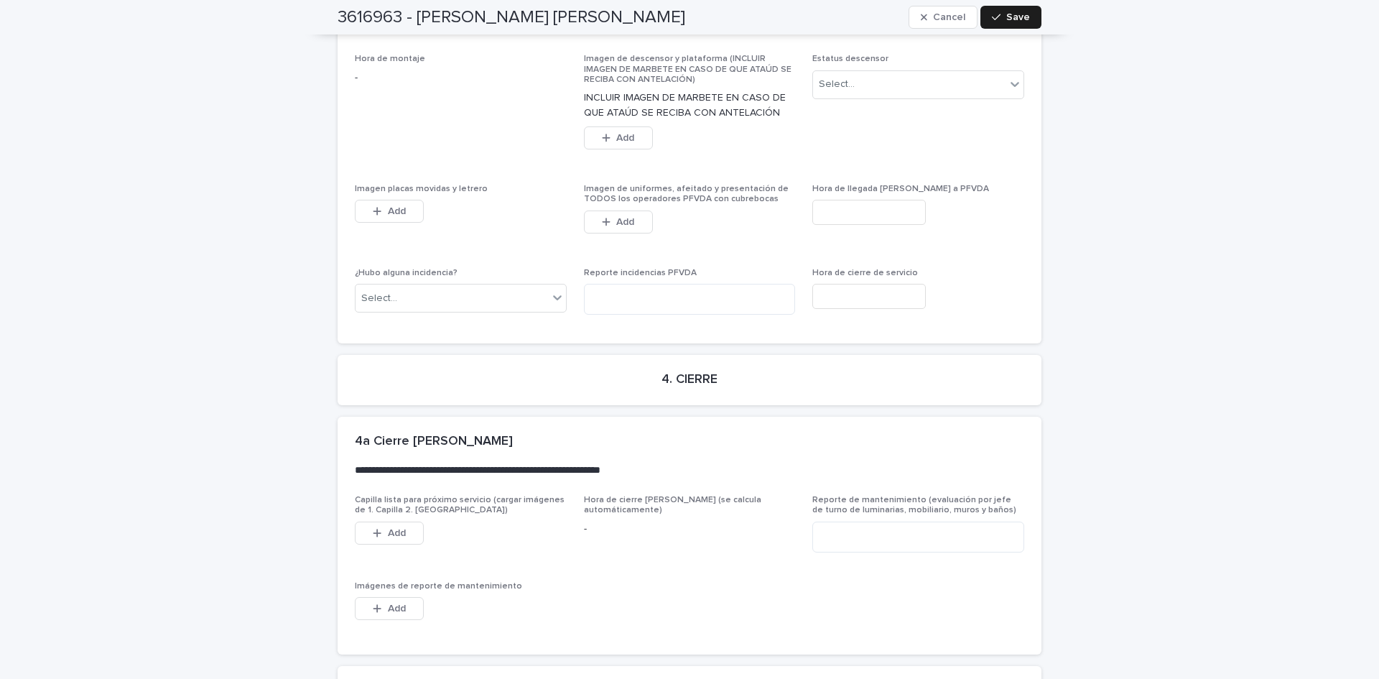
scroll to position [3435, 0]
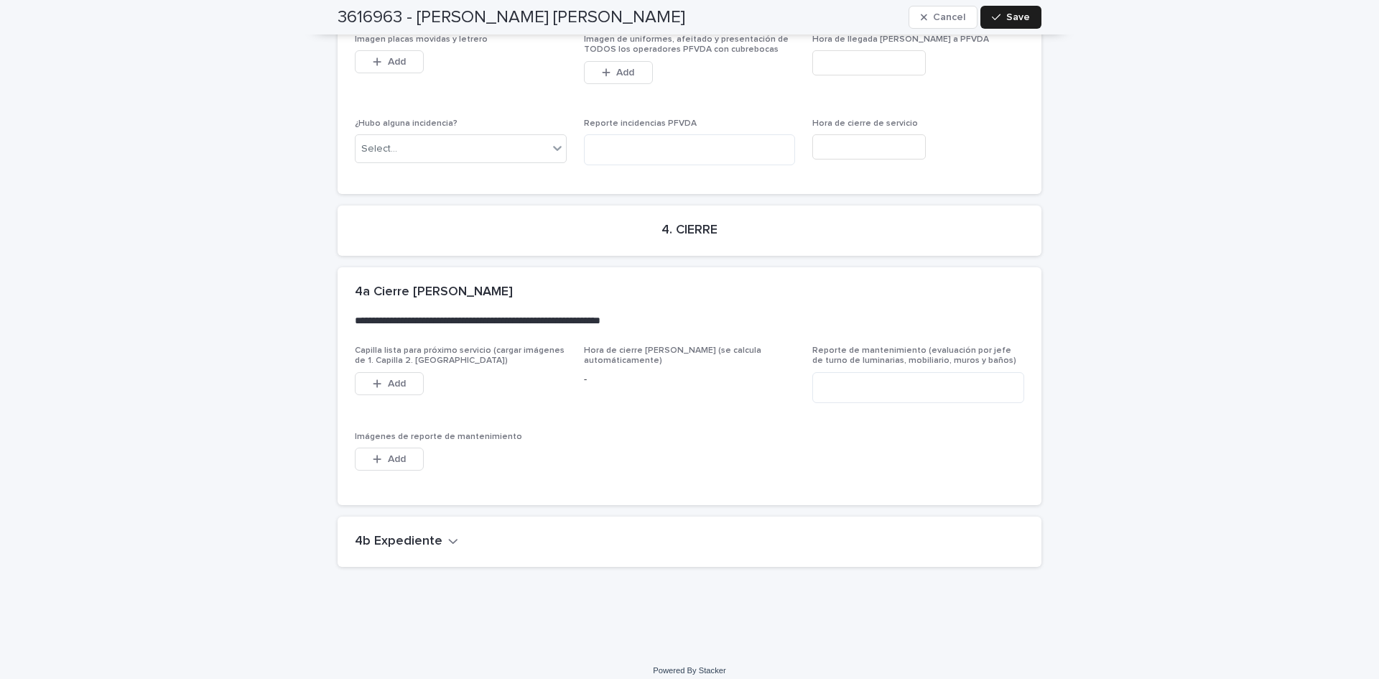
click at [436, 534] on button "4b Expediente" at bounding box center [406, 542] width 103 height 16
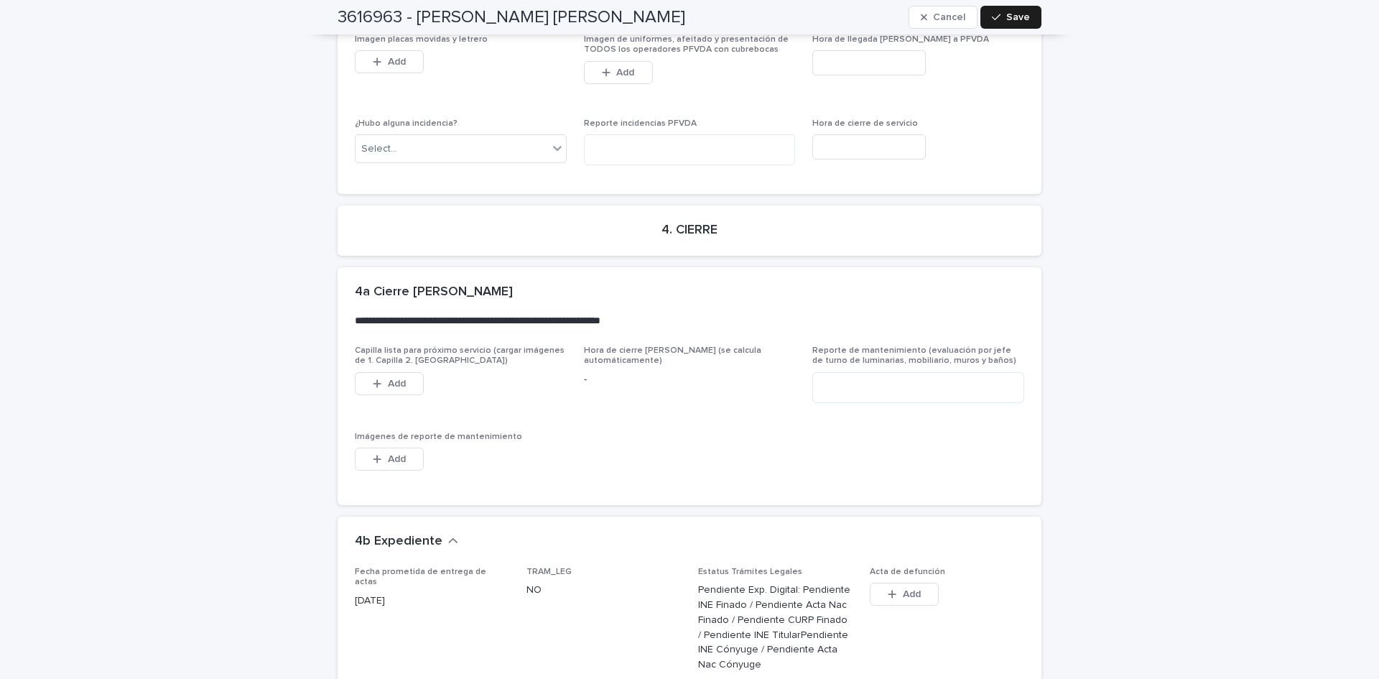
scroll to position [3947, 0]
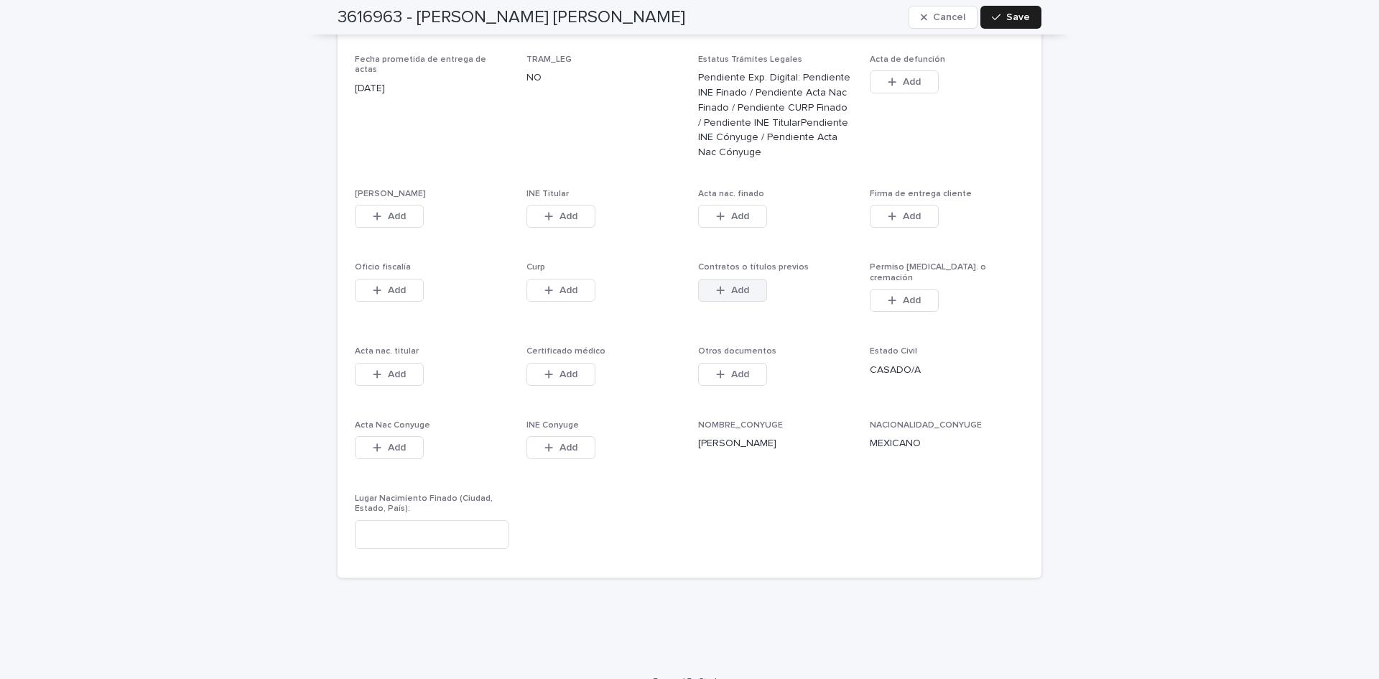
drag, startPoint x: 748, startPoint y: 281, endPoint x: 755, endPoint y: 283, distance: 7.5
click at [748, 280] on button "Add" at bounding box center [732, 290] width 69 height 23
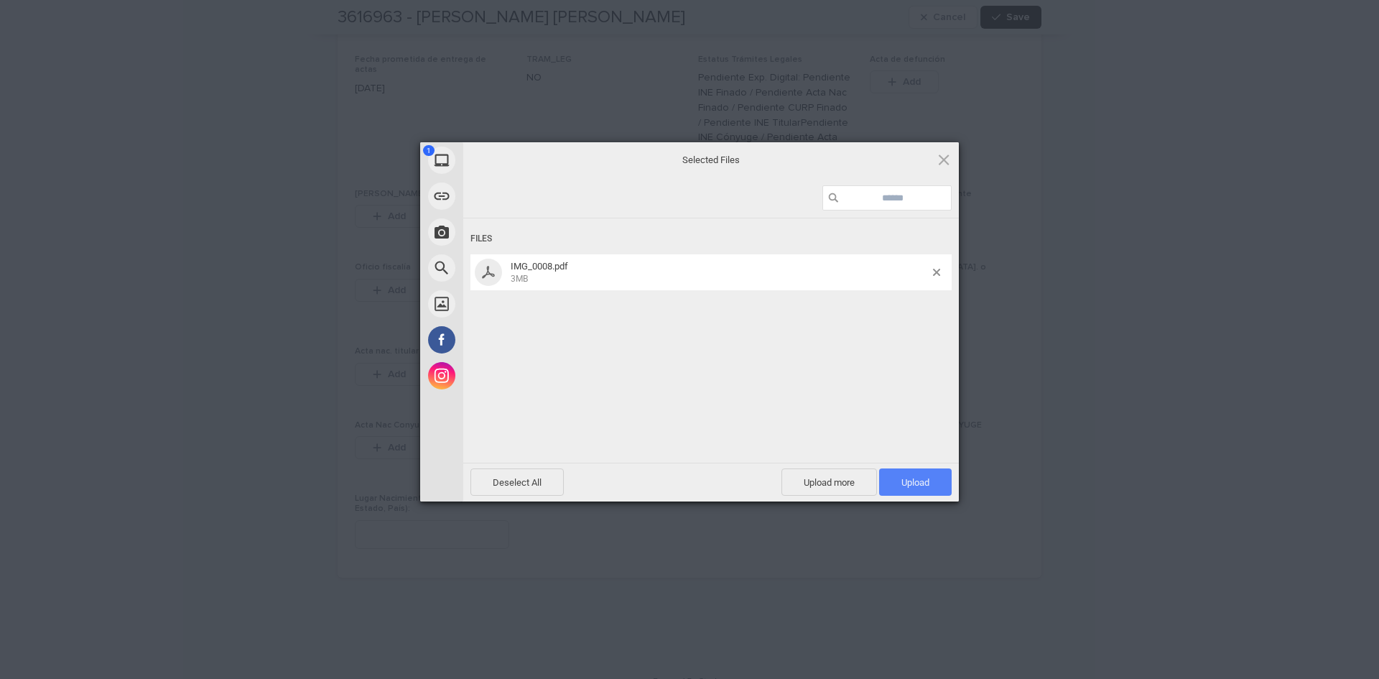
click at [897, 478] on span "Upload 1" at bounding box center [915, 481] width 73 height 27
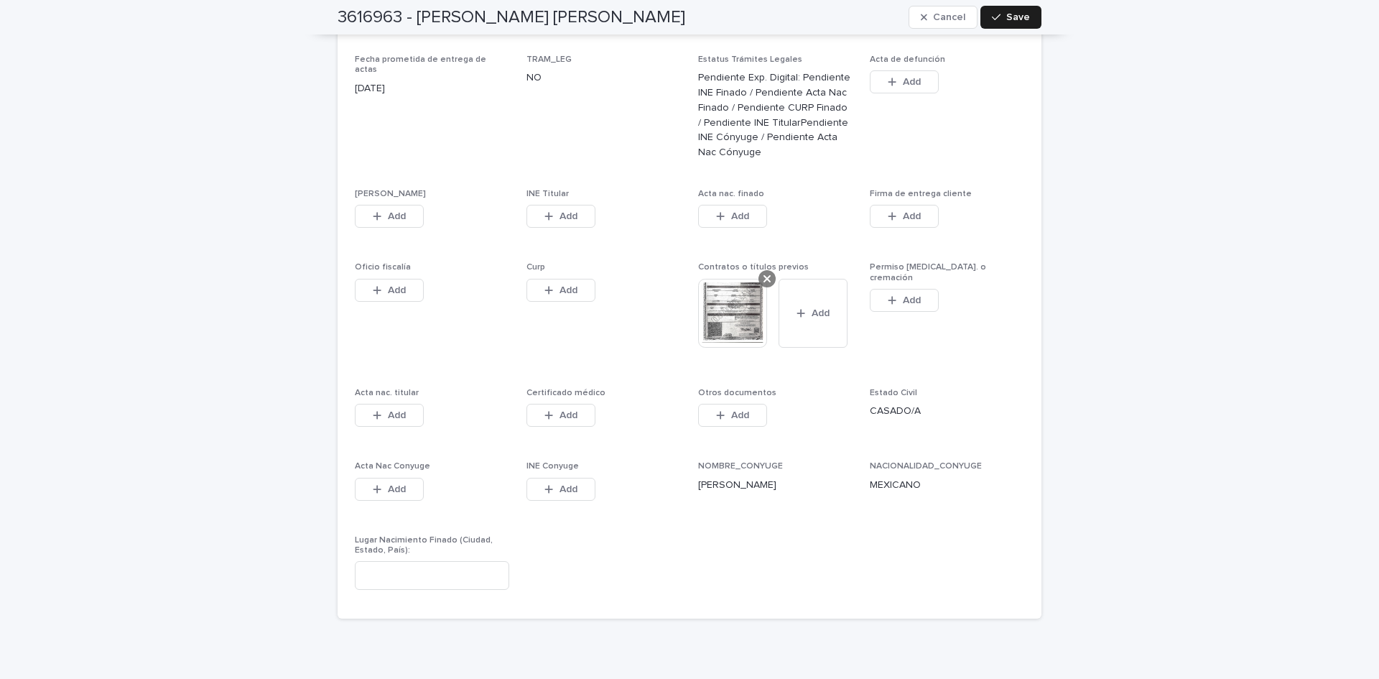
click at [759, 270] on div at bounding box center [767, 278] width 17 height 17
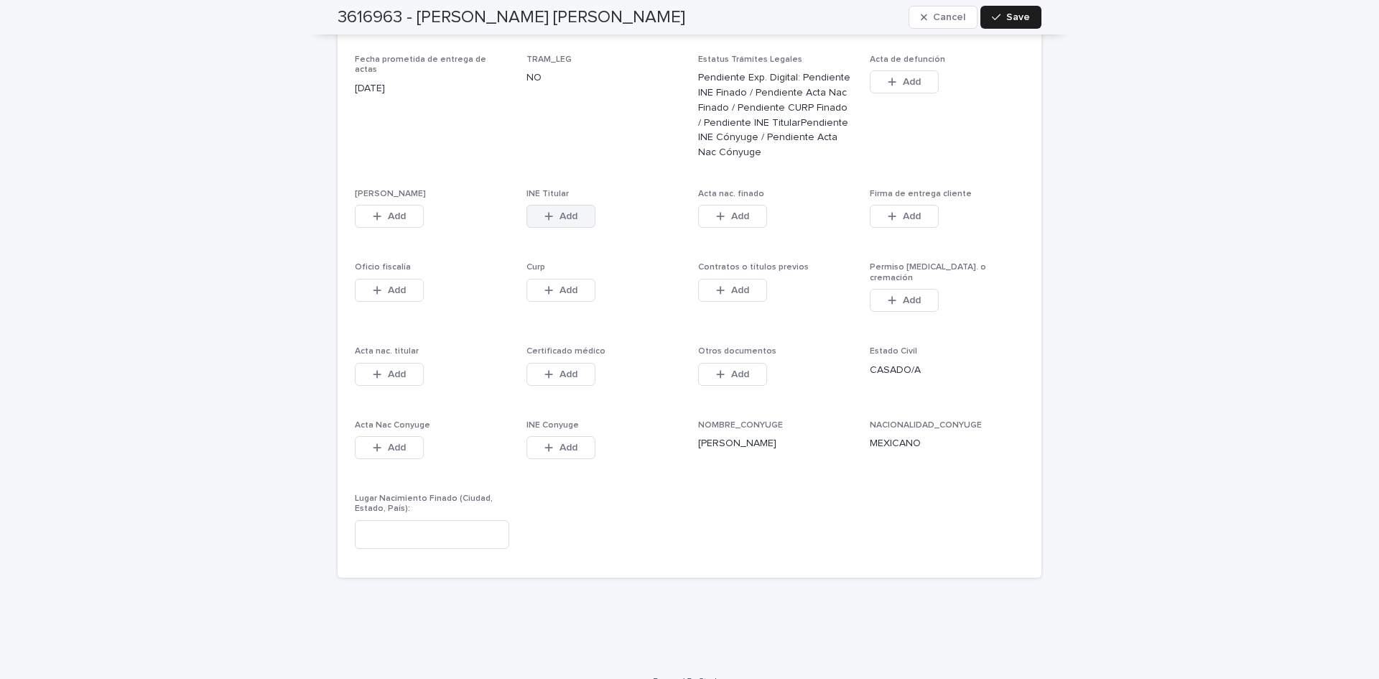
click at [576, 205] on button "Add" at bounding box center [561, 216] width 69 height 23
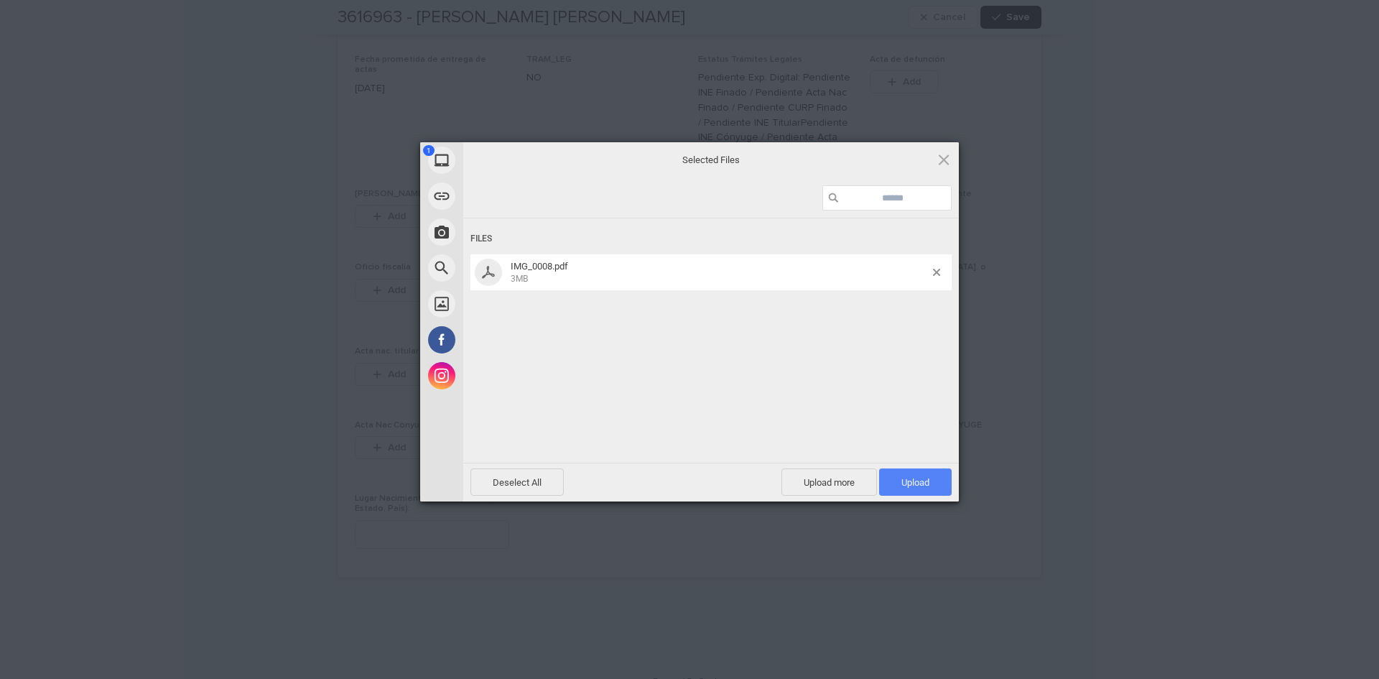
click at [903, 485] on span "Upload 1" at bounding box center [916, 482] width 28 height 11
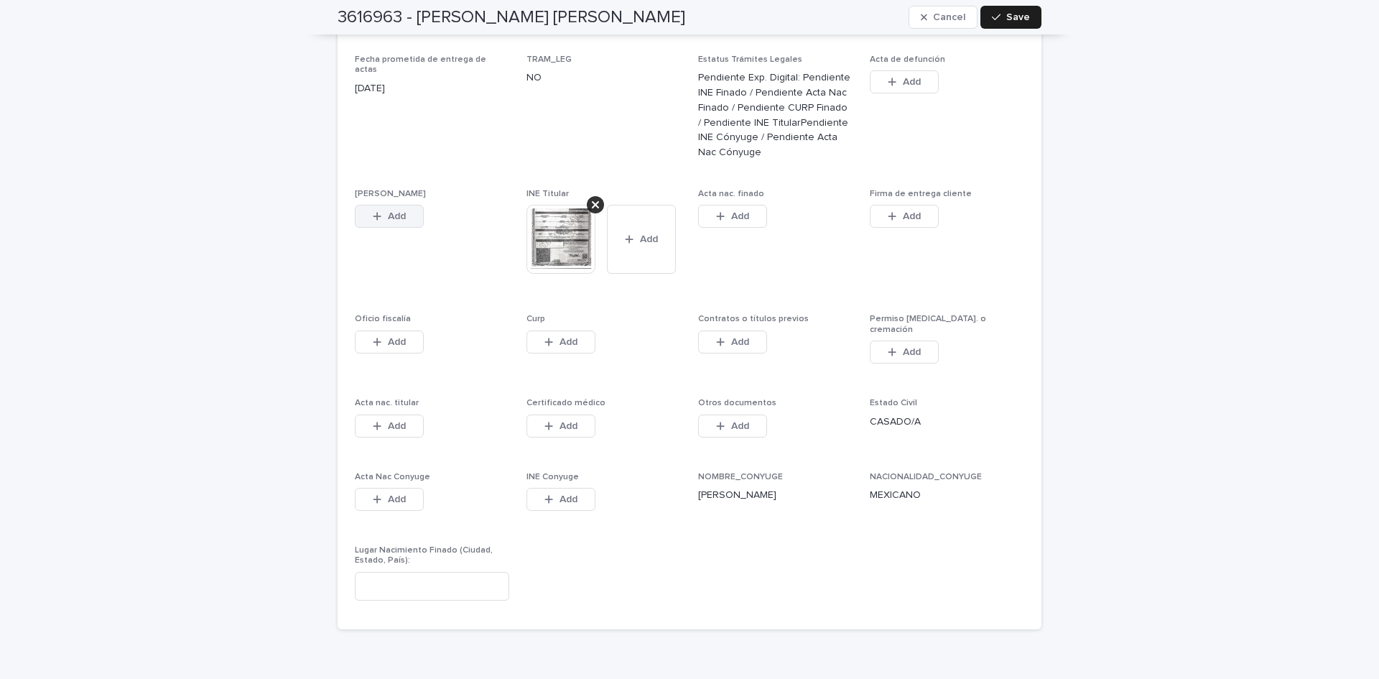
click at [404, 205] on button "Add" at bounding box center [389, 216] width 69 height 23
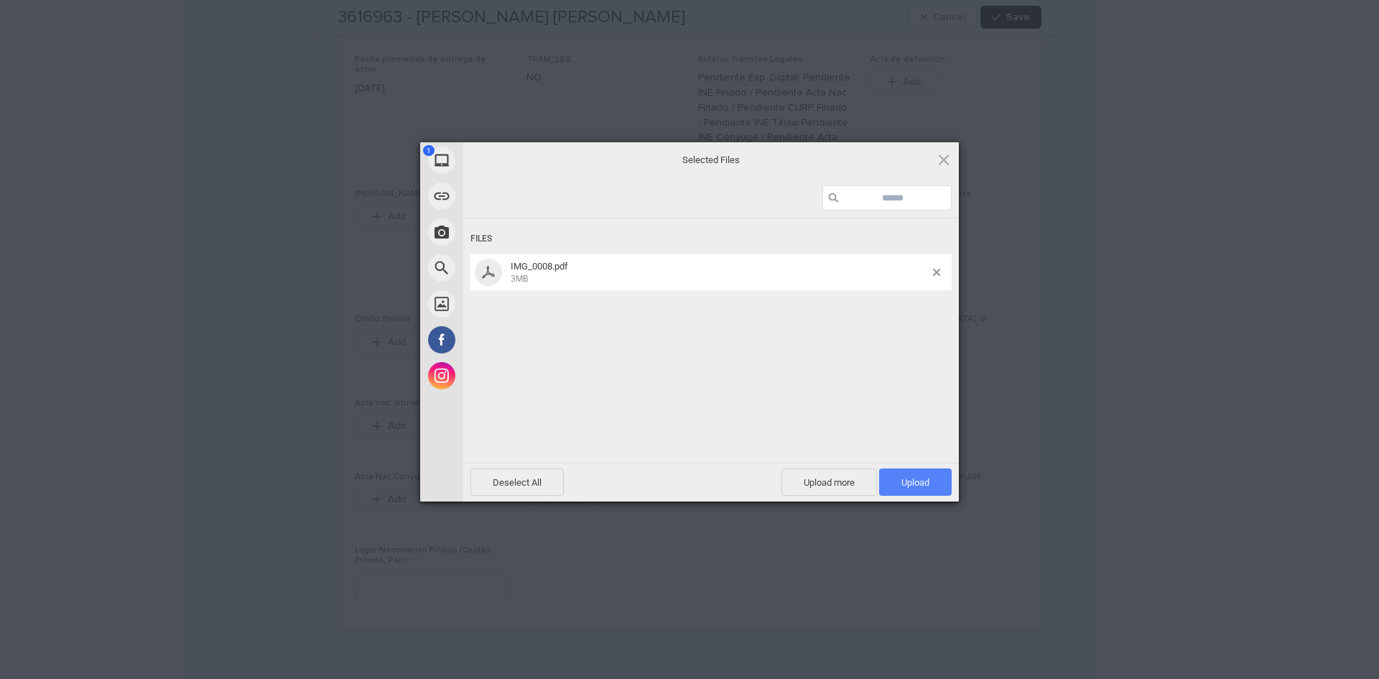
click at [894, 478] on span "Upload 1" at bounding box center [915, 481] width 73 height 27
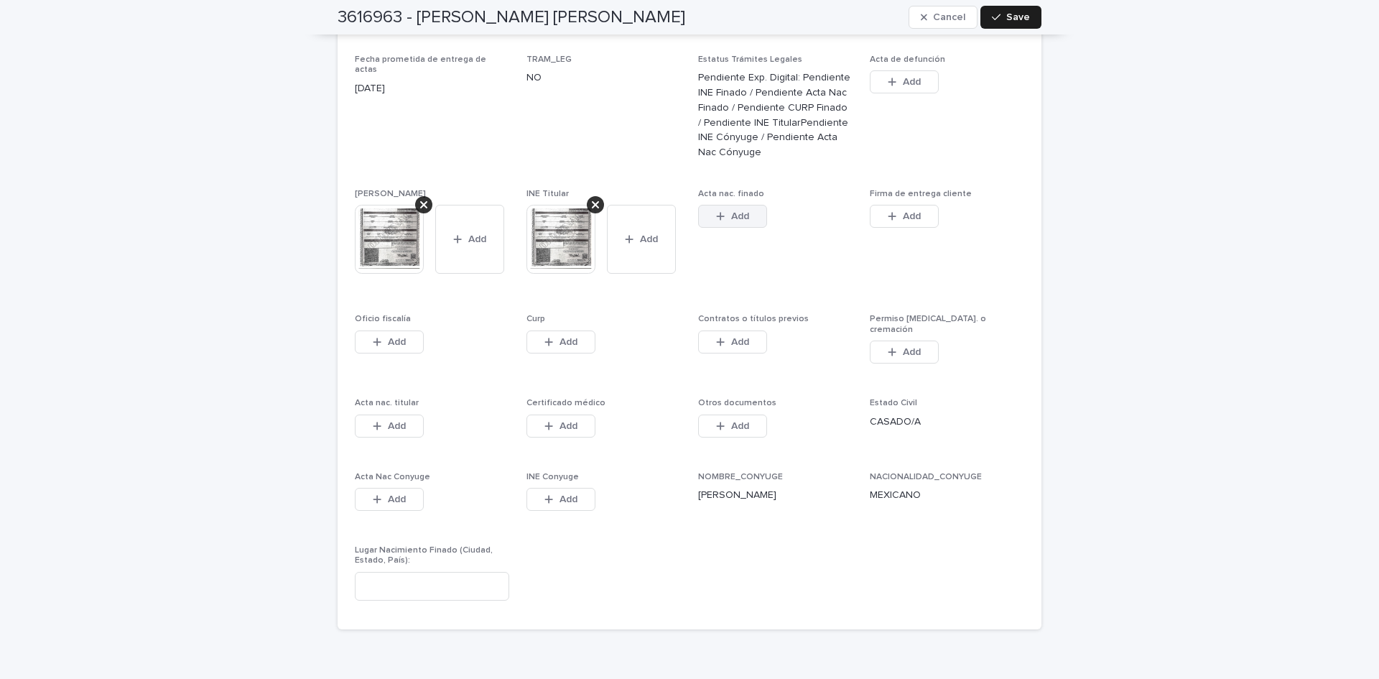
click at [716, 211] on button "Add" at bounding box center [732, 216] width 69 height 23
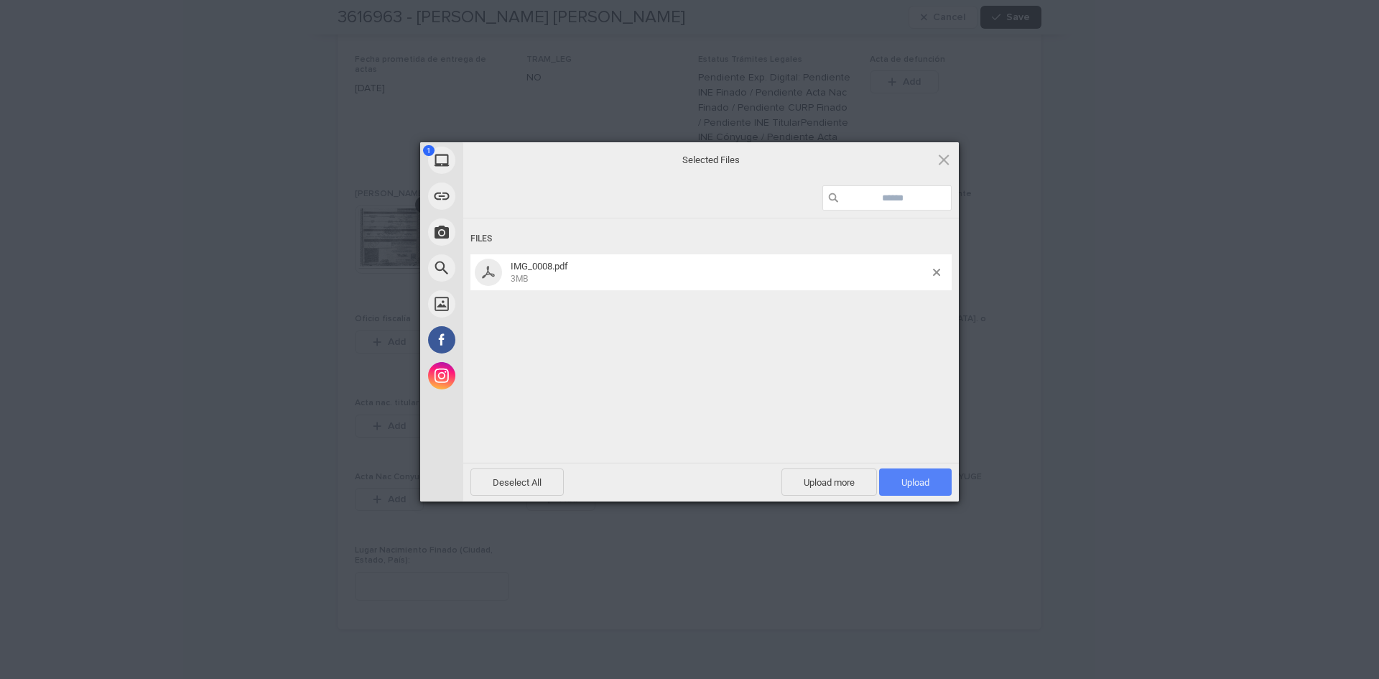
click at [902, 480] on span "Upload 1" at bounding box center [916, 482] width 28 height 11
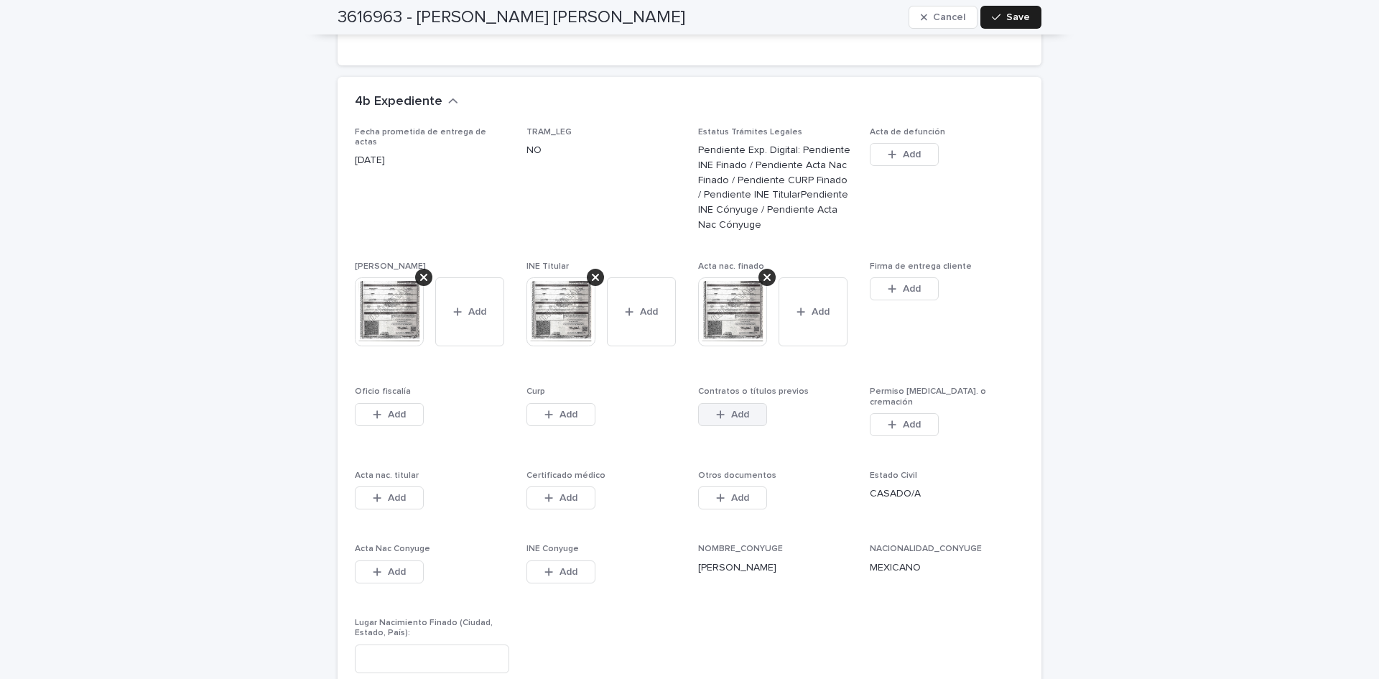
click at [737, 410] on button "Add" at bounding box center [732, 414] width 69 height 23
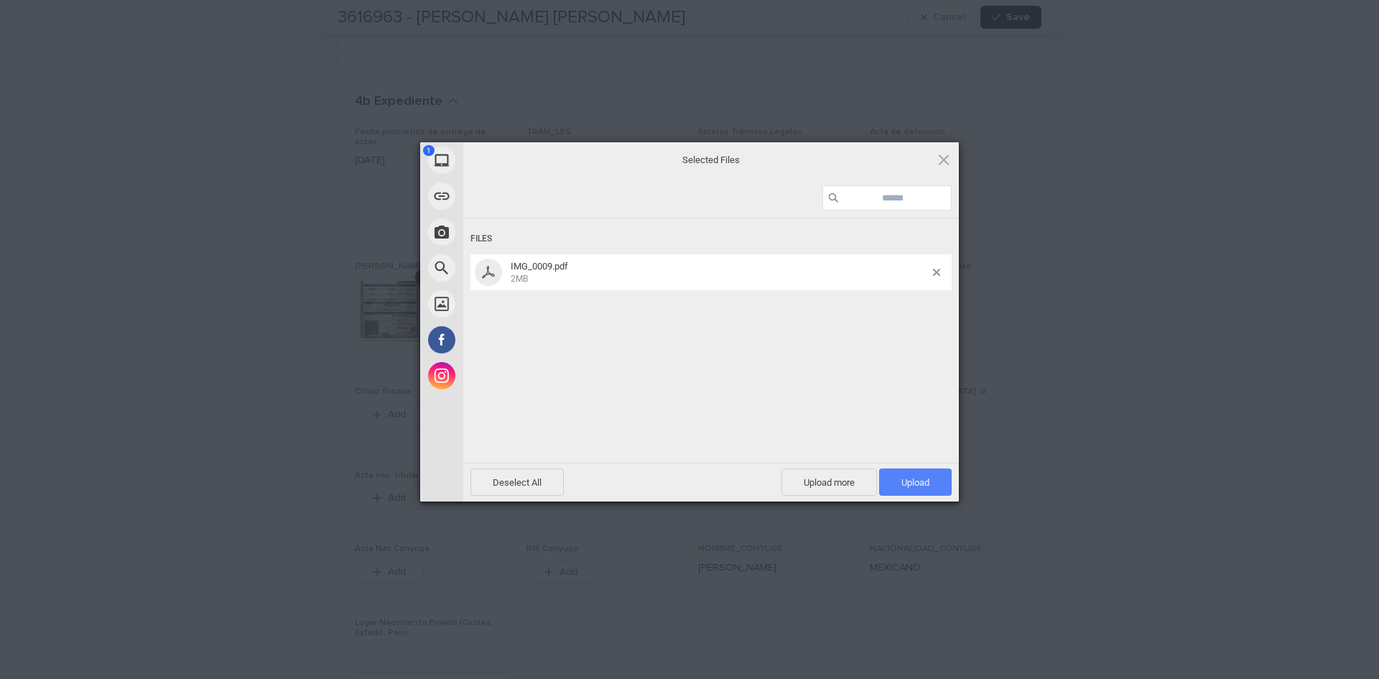
click at [899, 480] on span "Upload 1" at bounding box center [915, 481] width 73 height 27
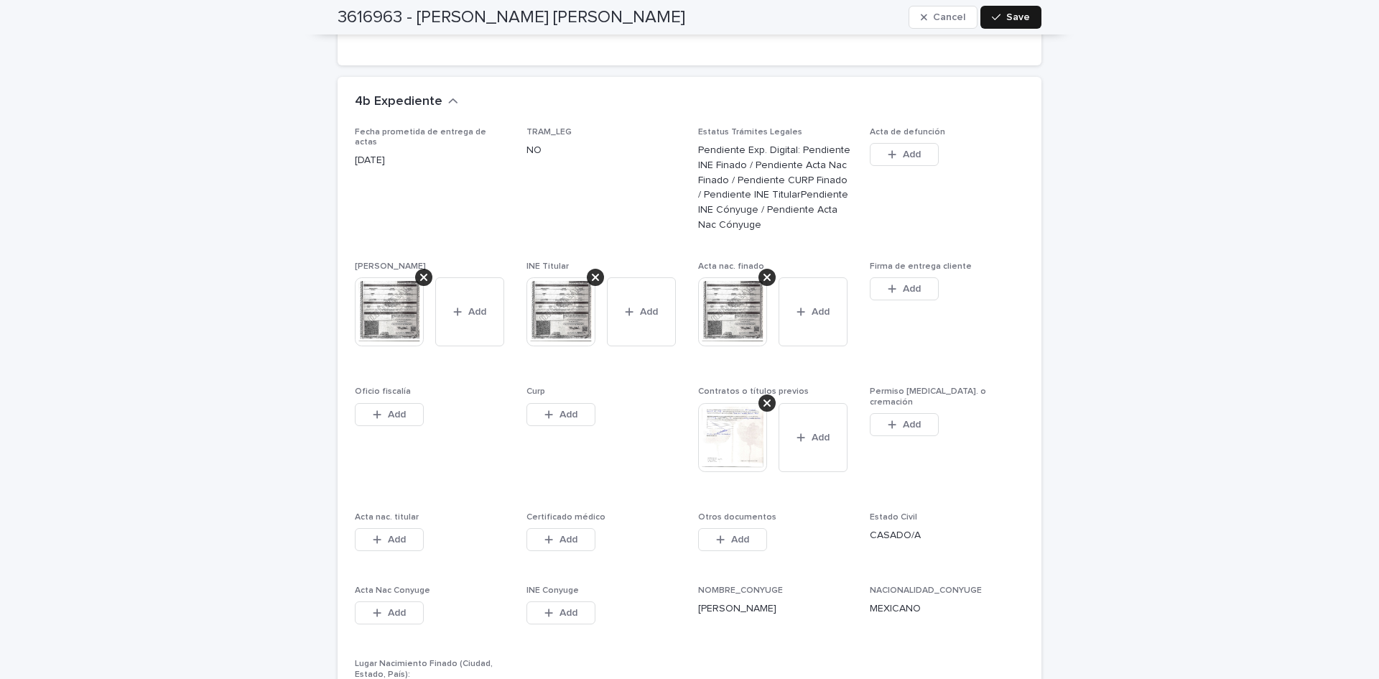
click at [1023, 22] on button "Save" at bounding box center [1011, 17] width 61 height 23
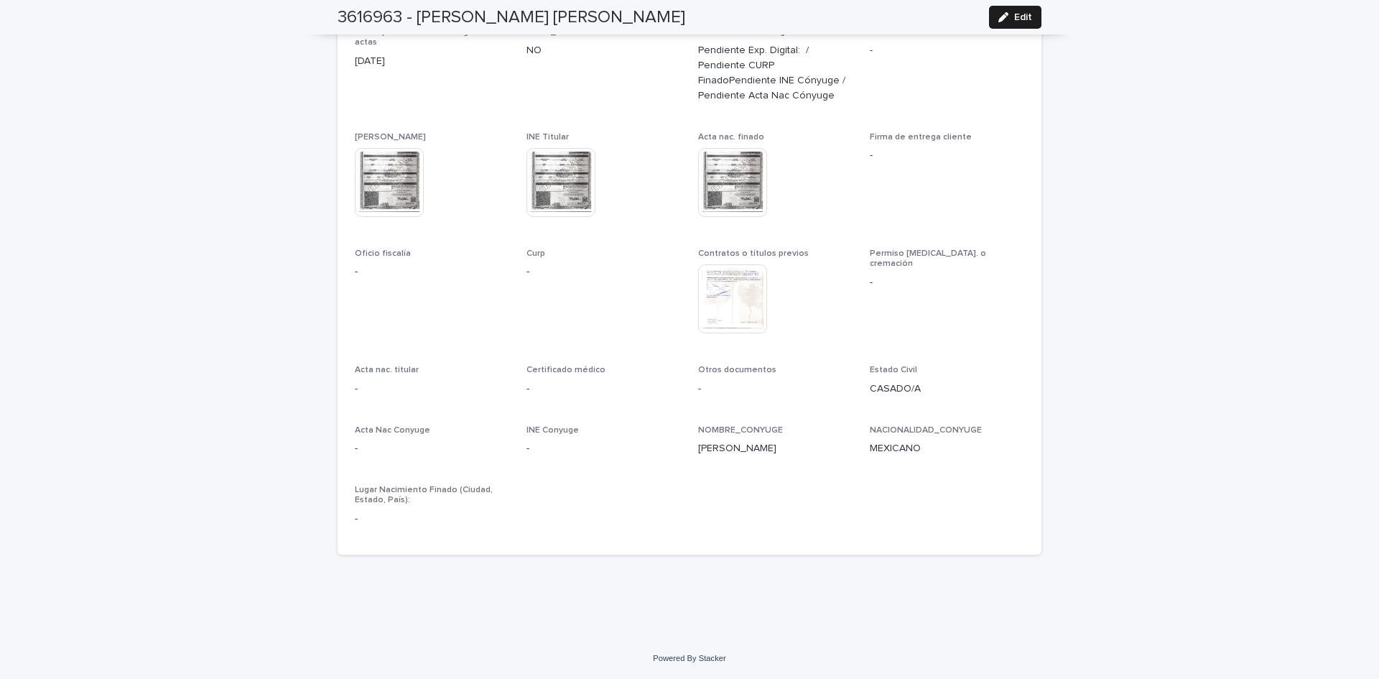
scroll to position [3626, 0]
